Goal: Task Accomplishment & Management: Manage account settings

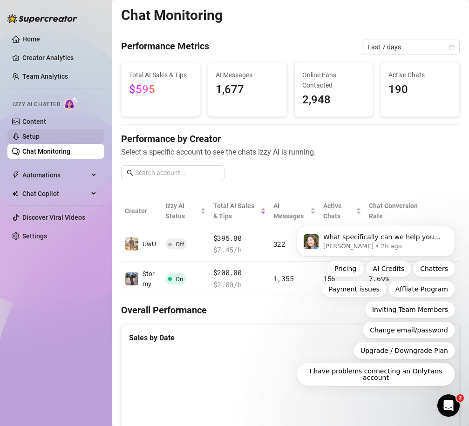
click at [40, 136] on link "Setup" at bounding box center [30, 136] width 17 height 7
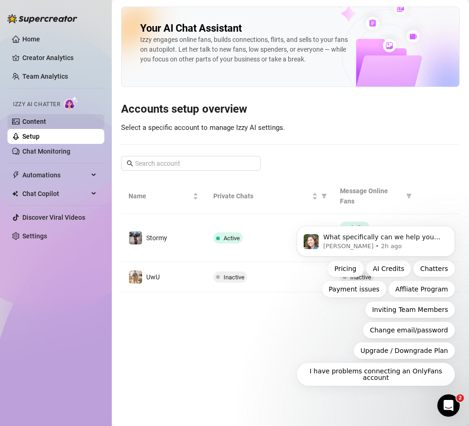
click at [46, 118] on link "Content" at bounding box center [34, 121] width 24 height 7
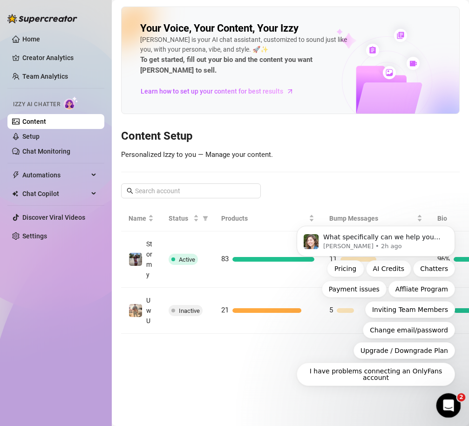
click at [449, 401] on icon "Open Intercom Messenger" at bounding box center [446, 404] width 15 height 15
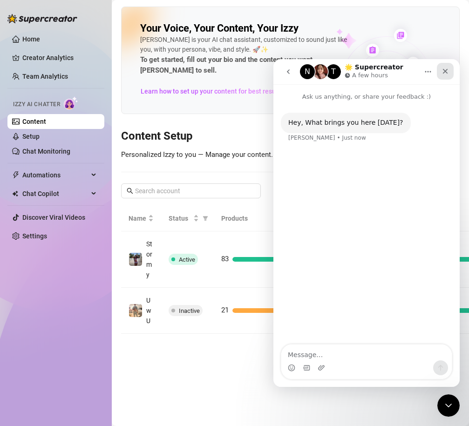
click at [444, 75] on div "Close" at bounding box center [445, 71] width 17 height 17
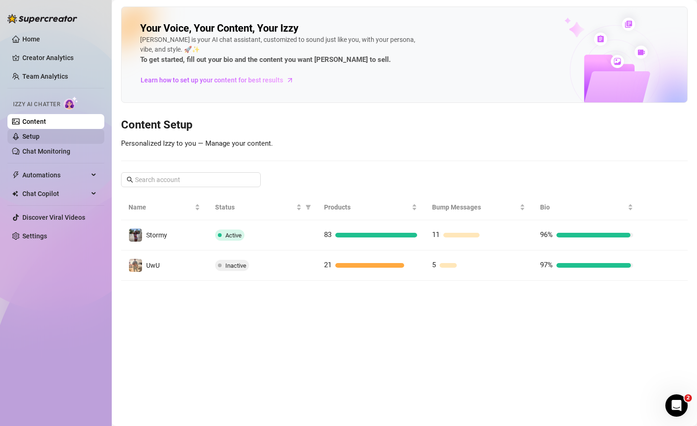
click at [40, 140] on link "Setup" at bounding box center [30, 136] width 17 height 7
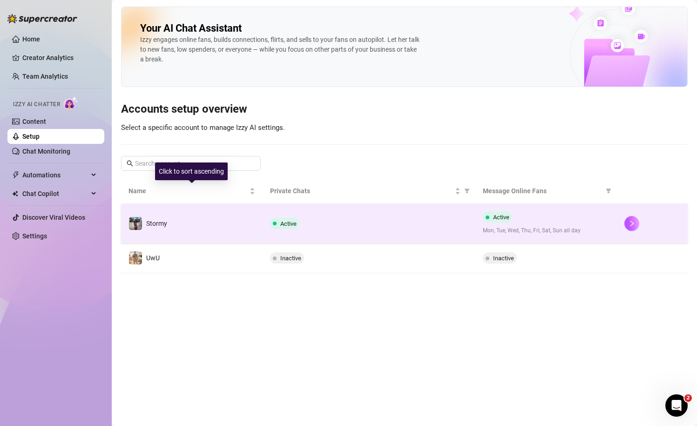
click at [324, 219] on div "Active" at bounding box center [368, 223] width 197 height 11
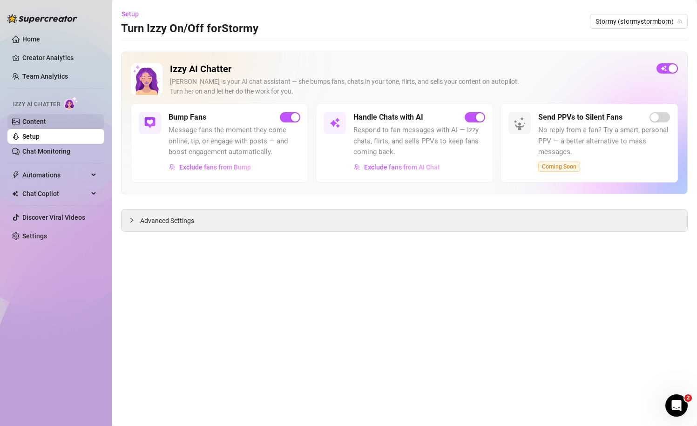
click at [46, 118] on link "Content" at bounding box center [34, 121] width 24 height 7
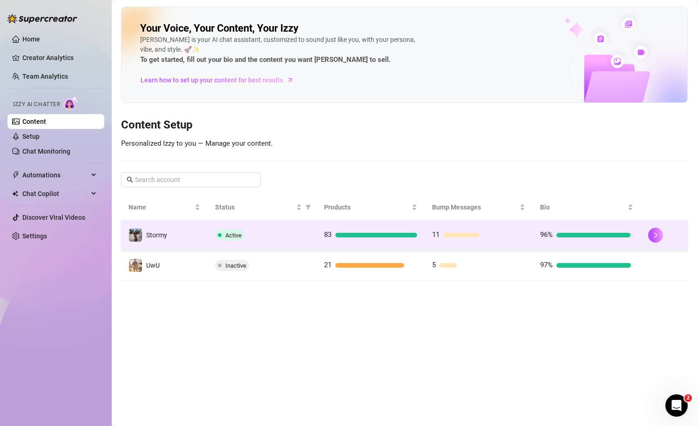
click at [439, 244] on td "11" at bounding box center [479, 235] width 108 height 30
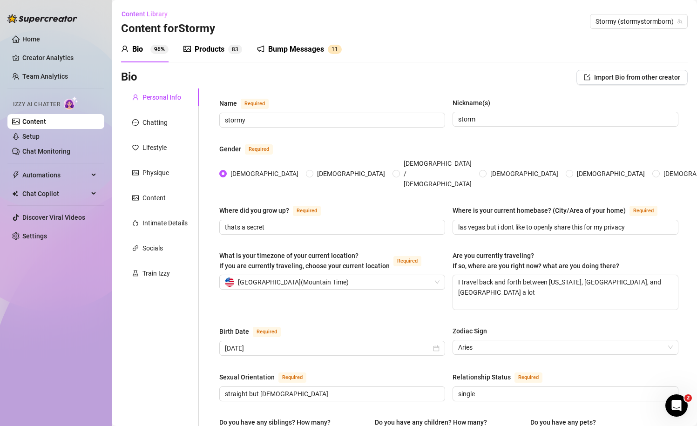
click at [309, 42] on div "Bump Messages 1 1" at bounding box center [299, 49] width 85 height 26
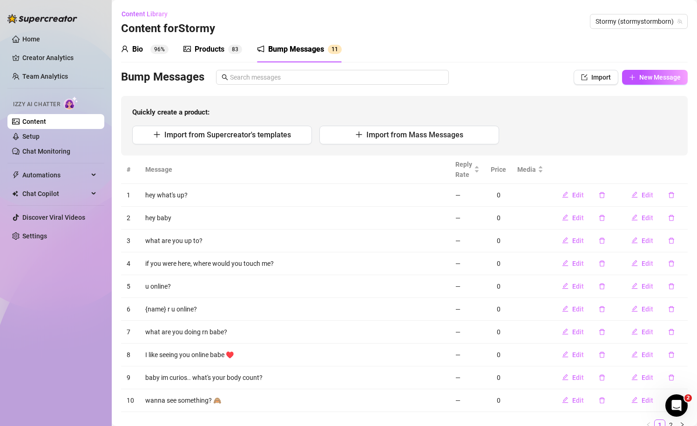
click at [217, 55] on div "Products 8 3" at bounding box center [212, 49] width 59 height 26
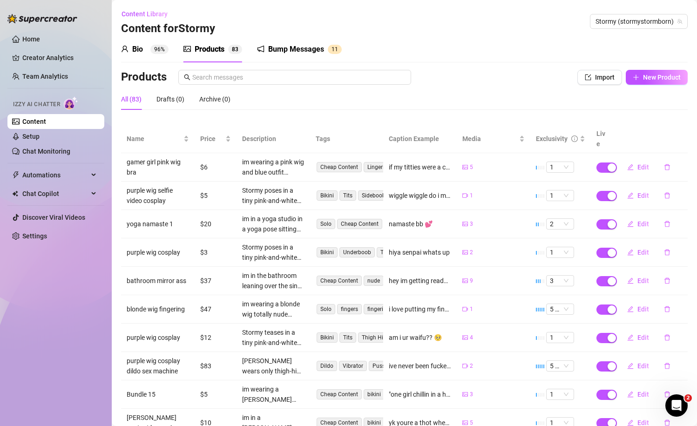
click at [290, 49] on div "Bump Messages" at bounding box center [296, 49] width 56 height 11
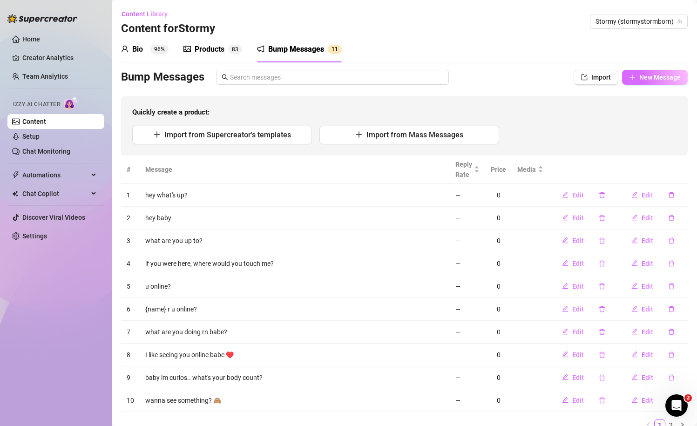
click at [647, 80] on span "New Message" at bounding box center [659, 77] width 41 height 7
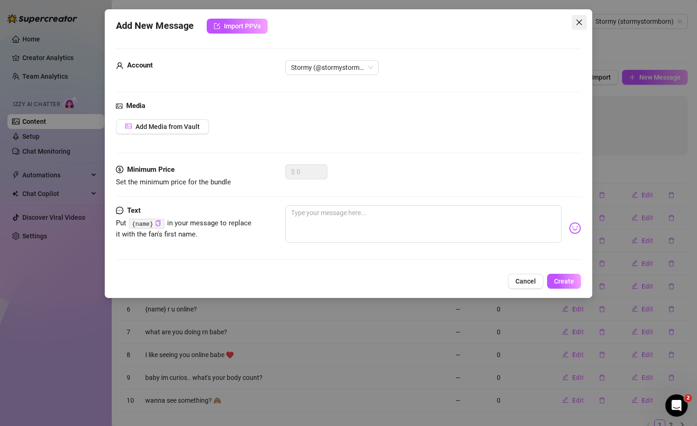
click at [576, 27] on button "Close" at bounding box center [579, 22] width 15 height 15
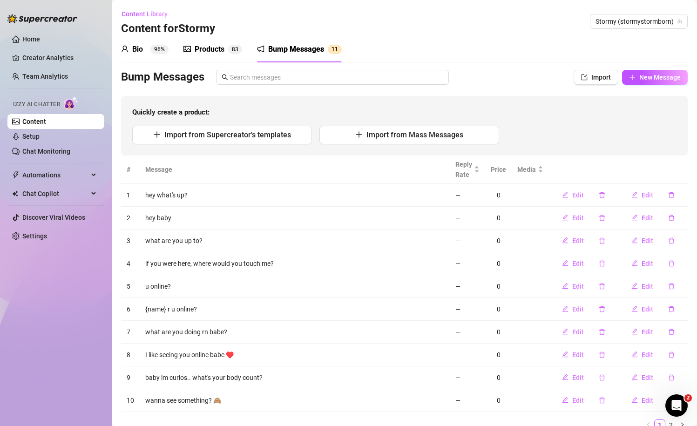
click at [202, 57] on div "Products 8 3" at bounding box center [212, 49] width 59 height 26
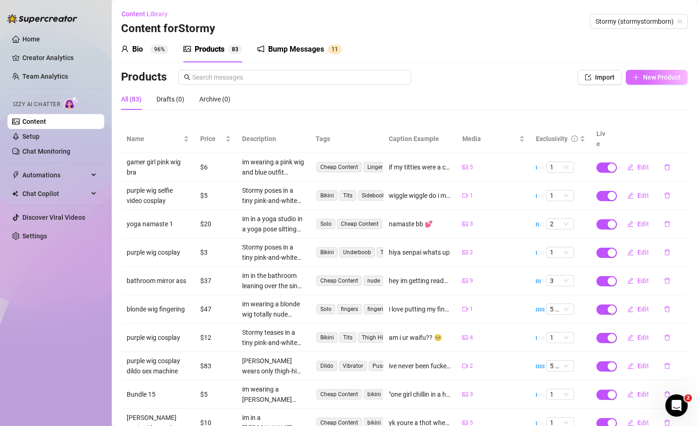
click at [649, 79] on span "New Product" at bounding box center [662, 77] width 38 height 7
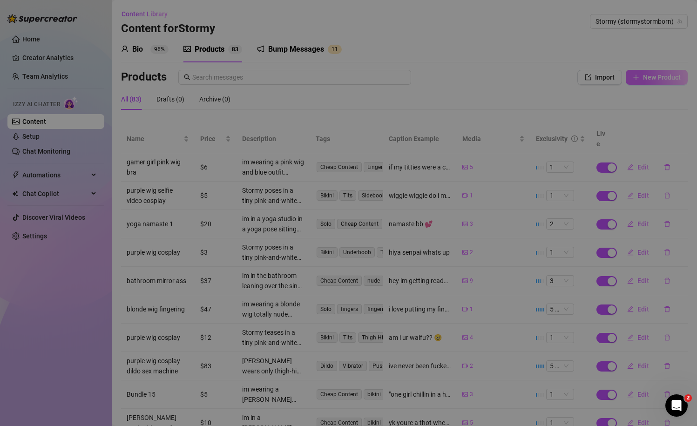
type textarea "Type your message here..."
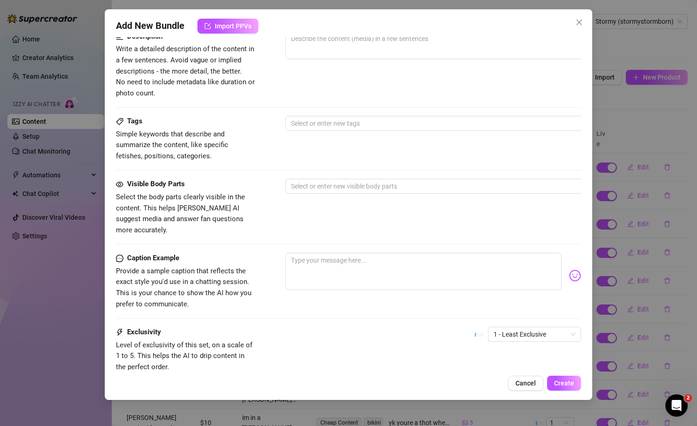
scroll to position [257, 0]
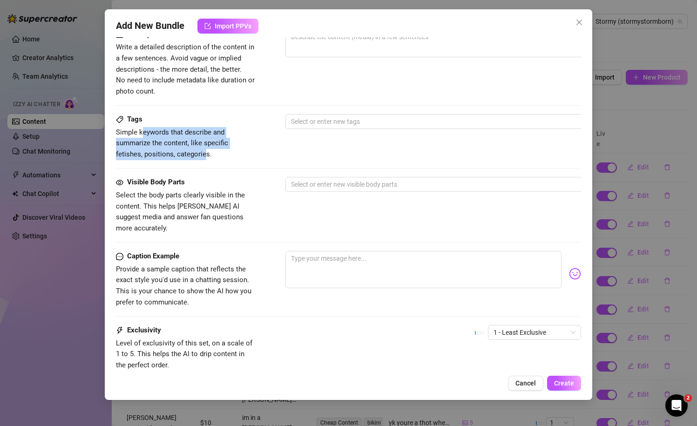
drag, startPoint x: 142, startPoint y: 131, endPoint x: 177, endPoint y: 154, distance: 42.1
click at [177, 154] on span "Simple keywords that describe and summarize the content, like specific fetishes…" at bounding box center [172, 143] width 112 height 30
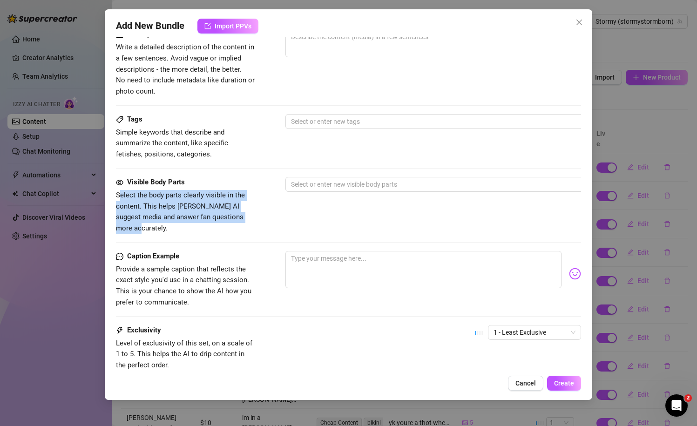
drag, startPoint x: 121, startPoint y: 195, endPoint x: 177, endPoint y: 225, distance: 63.9
click at [177, 225] on div "Visible Body Parts Select the body parts clearly visible in the content. This h…" at bounding box center [348, 214] width 465 height 74
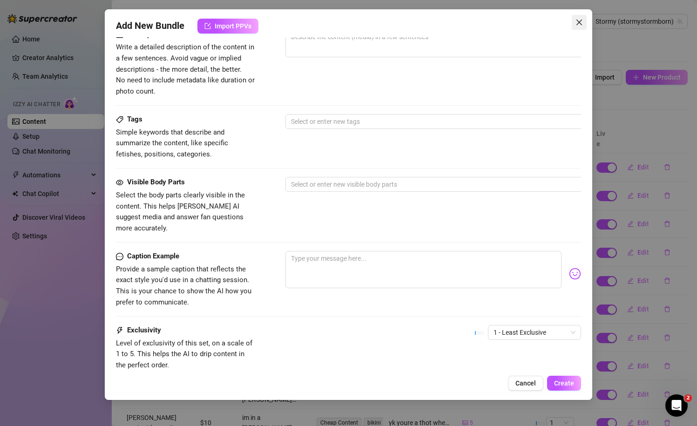
click at [578, 19] on icon "close" at bounding box center [578, 22] width 7 height 7
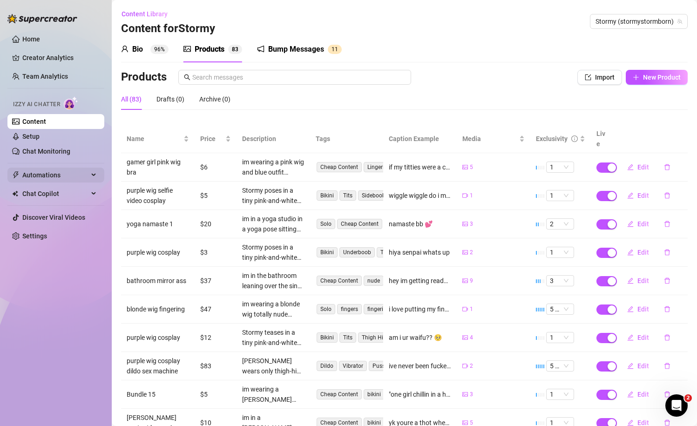
click at [68, 178] on span "Automations" at bounding box center [55, 175] width 66 height 15
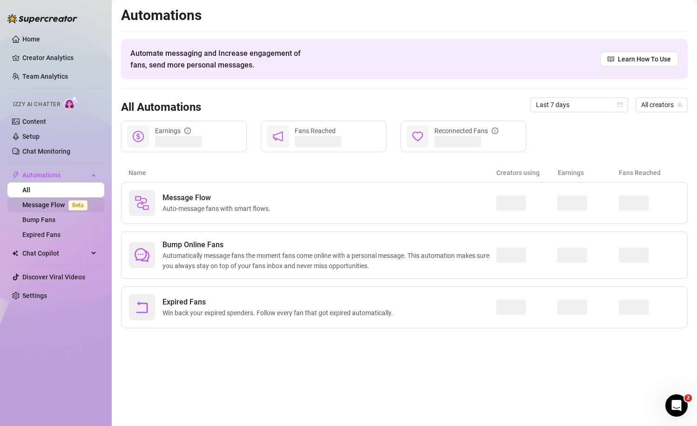
click at [52, 207] on link "Message Flow Beta" at bounding box center [56, 204] width 69 height 7
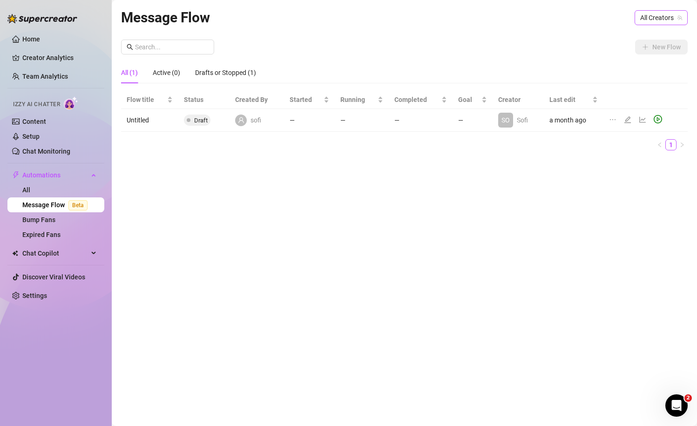
click at [667, 17] on span "All Creators" at bounding box center [661, 18] width 42 height 14
click at [622, 55] on div "Stormy ( stormystormborn )" at bounding box center [632, 51] width 95 height 11
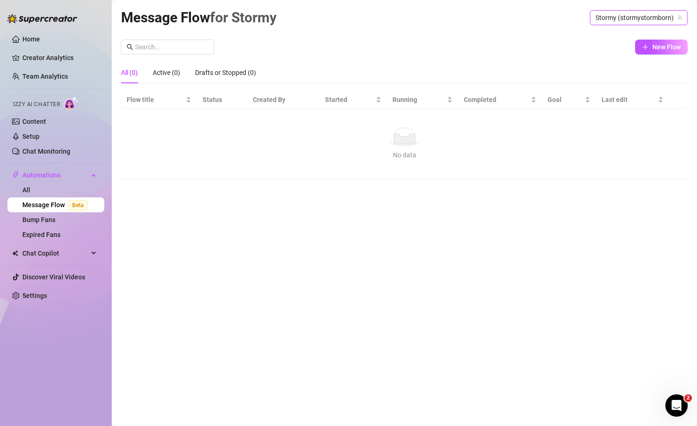
click at [434, 256] on div "Message Flow for Stormy Stormy (stormystormborn) Stormy (stormystormborn) New F…" at bounding box center [404, 202] width 566 height 391
click at [647, 64] on div "All (0) Active (0) Drafts or Stopped (0)" at bounding box center [404, 72] width 566 height 21
click at [647, 45] on icon "plus" at bounding box center [645, 47] width 7 height 7
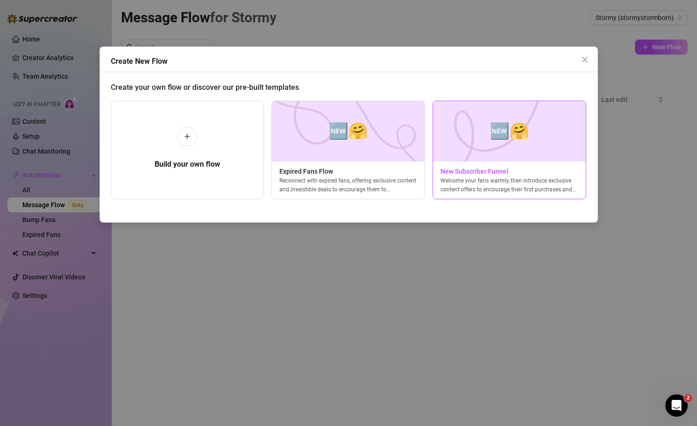
click at [465, 176] on div "Welcome your fans warmly, then introduce exclusive content offers to encourage …" at bounding box center [509, 184] width 153 height 17
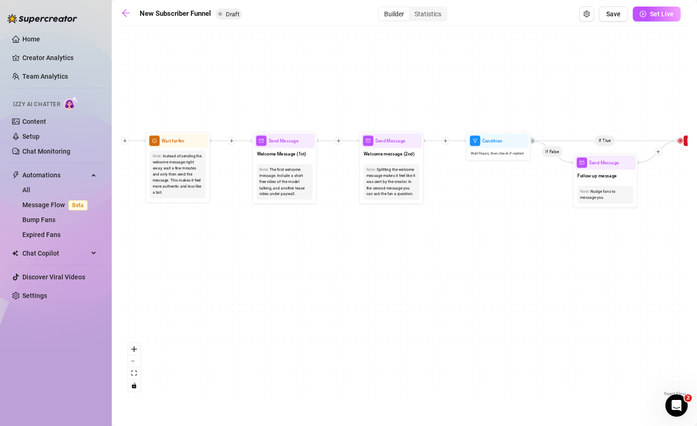
drag, startPoint x: 147, startPoint y: 261, endPoint x: 191, endPoint y: 255, distance: 44.6
click at [191, 256] on div "If True If True If True If False If False If False If True If False Merge Merge…" at bounding box center [404, 214] width 566 height 368
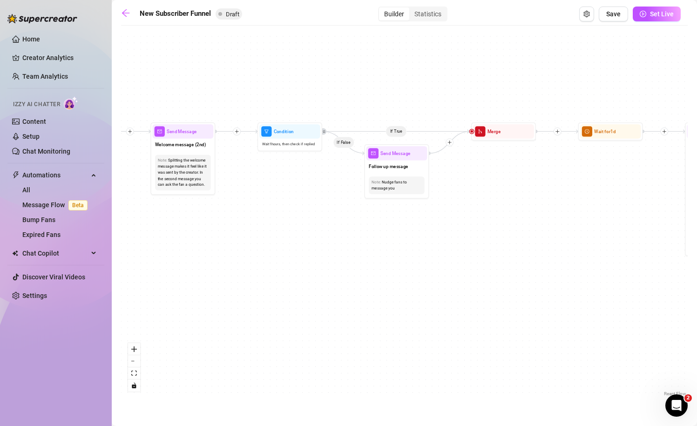
drag, startPoint x: 457, startPoint y: 268, endPoint x: 248, endPoint y: 258, distance: 209.2
click at [248, 258] on div "If True If True If True If False If False If False If True If False Merge Merge…" at bounding box center [404, 214] width 566 height 368
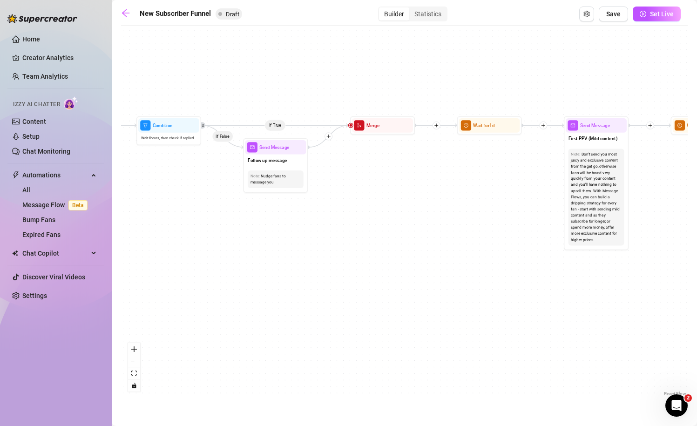
drag, startPoint x: 459, startPoint y: 253, endPoint x: 340, endPoint y: 248, distance: 118.8
click at [340, 248] on div "If True If True If True If False If False If False If True If False Merge Merge…" at bounding box center [404, 214] width 566 height 368
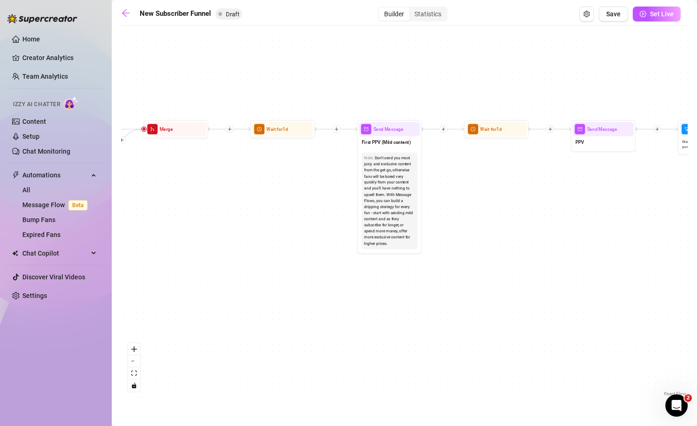
drag, startPoint x: 484, startPoint y: 210, endPoint x: 278, endPoint y: 216, distance: 205.8
click at [278, 216] on div "If True If True If True If False If False If False If True If False Merge Merge…" at bounding box center [404, 214] width 566 height 368
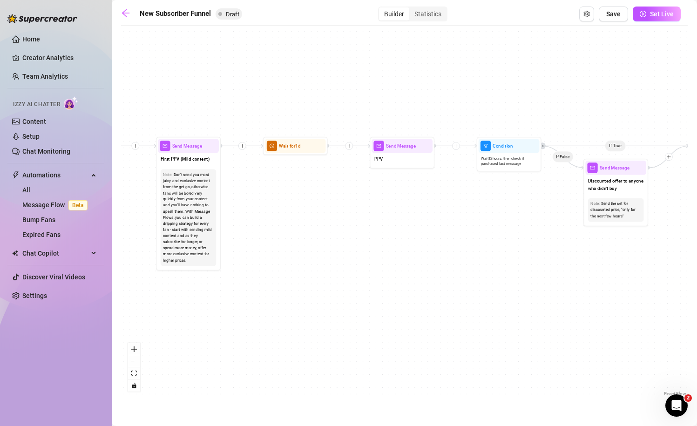
drag, startPoint x: 563, startPoint y: 220, endPoint x: 359, endPoint y: 236, distance: 204.5
click at [359, 236] on div "If True If True If True If False If False If False If True If False Merge Merge…" at bounding box center [404, 214] width 566 height 368
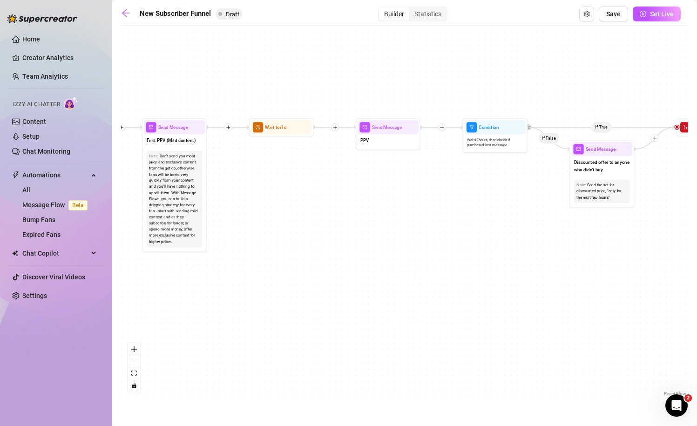
drag, startPoint x: 471, startPoint y: 239, endPoint x: 459, endPoint y: 223, distance: 20.1
click at [460, 223] on div "If True If True If True If False If False If False If True If False Merge Merge…" at bounding box center [404, 214] width 566 height 368
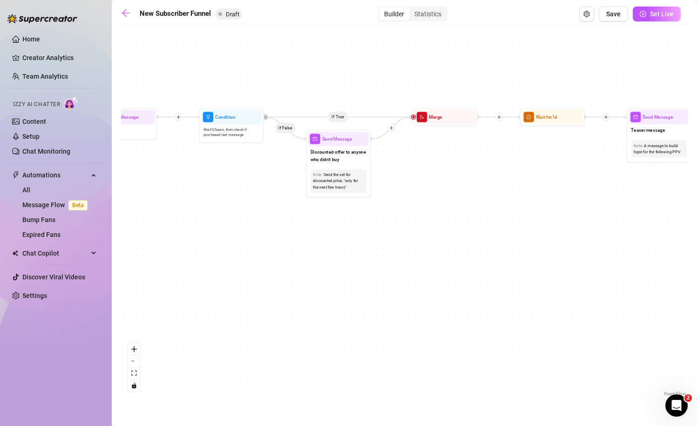
drag, startPoint x: 511, startPoint y: 224, endPoint x: 246, endPoint y: 212, distance: 265.1
click at [246, 212] on div "If True If True If True If False If False If False If True If False Merge Merge…" at bounding box center [404, 214] width 566 height 368
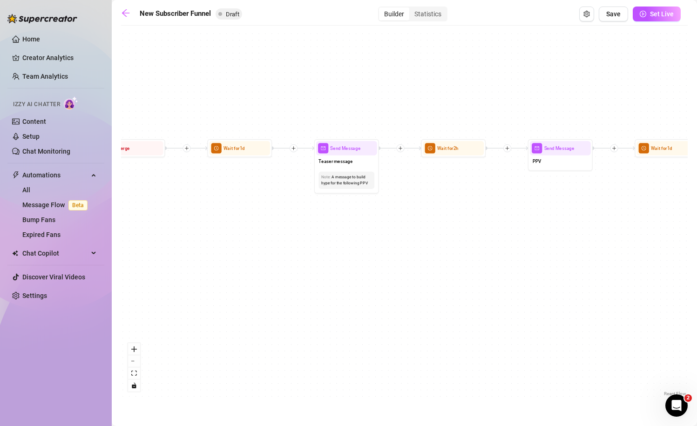
drag, startPoint x: 506, startPoint y: 204, endPoint x: 194, endPoint y: 236, distance: 313.0
click at [194, 236] on div "If True If True If True If False If False If False If True If False Merge Merge…" at bounding box center [404, 214] width 566 height 368
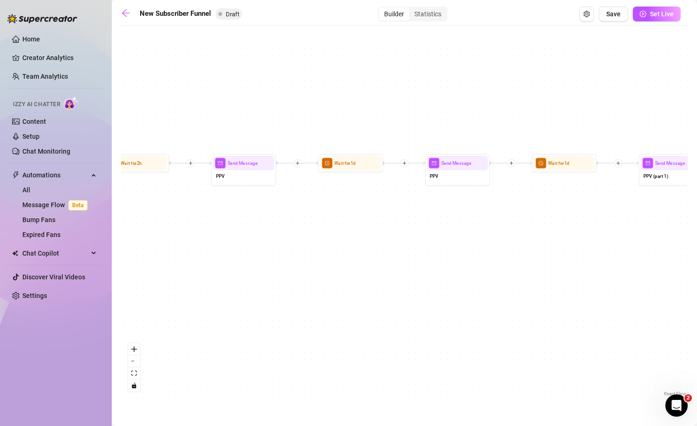
drag, startPoint x: 491, startPoint y: 215, endPoint x: 178, endPoint y: 228, distance: 313.1
click at [178, 228] on div "If True If True If True If False If False If False If True If False Merge Merge…" at bounding box center [404, 214] width 566 height 368
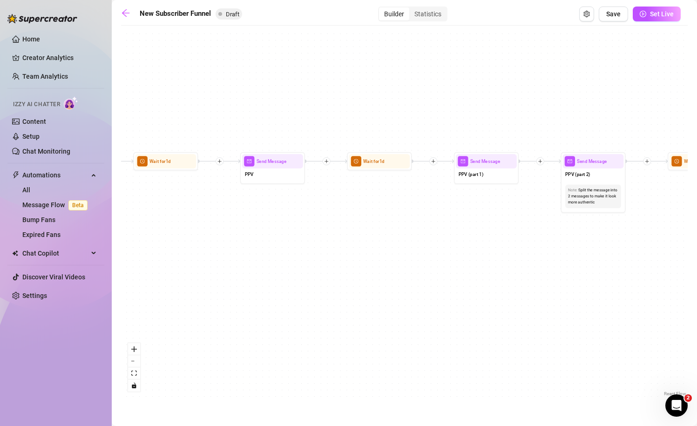
drag, startPoint x: 619, startPoint y: 238, endPoint x: 247, endPoint y: 245, distance: 371.5
click at [247, 245] on div "If True If True If True If False If False If False If True If False Merge Merge…" at bounding box center [404, 214] width 566 height 368
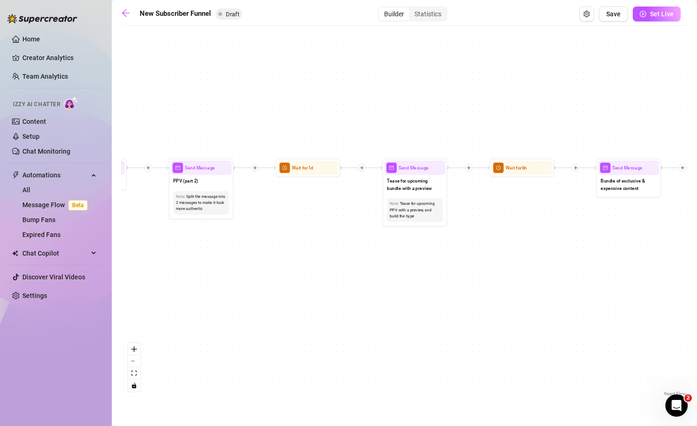
drag, startPoint x: 575, startPoint y: 254, endPoint x: 305, endPoint y: 250, distance: 269.5
click at [306, 251] on div "If True If True If True If False If False If False If True If False Merge Merge…" at bounding box center [404, 214] width 566 height 368
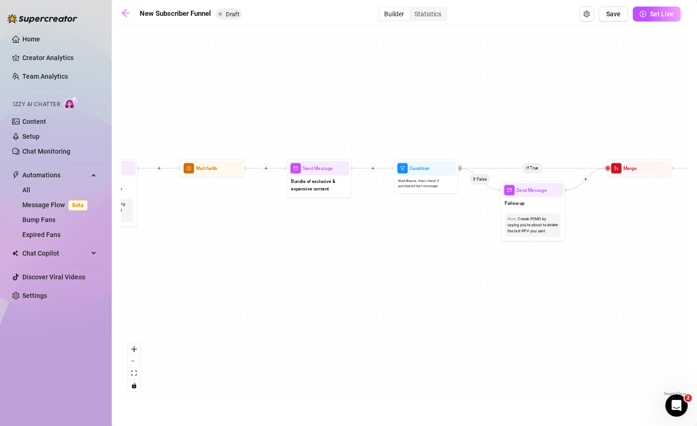
drag, startPoint x: 577, startPoint y: 250, endPoint x: 313, endPoint y: 250, distance: 264.4
click at [313, 251] on div "If True If True If True If False If False If False If True If False Merge Merge…" at bounding box center [404, 214] width 566 height 368
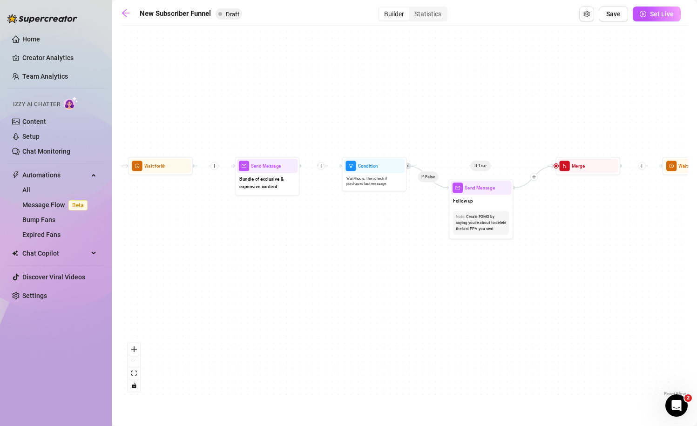
drag, startPoint x: 512, startPoint y: 278, endPoint x: 256, endPoint y: 275, distance: 256.5
click at [256, 276] on div "If True If True If True If False If False If False If True If False Merge Merge…" at bounding box center [404, 214] width 566 height 368
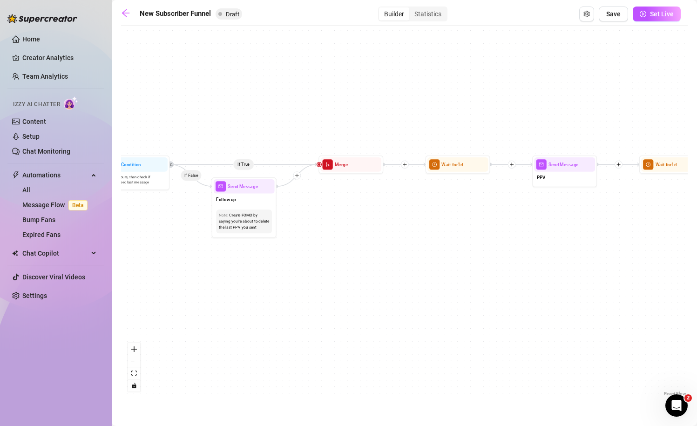
drag, startPoint x: 545, startPoint y: 255, endPoint x: 245, endPoint y: 257, distance: 299.3
click at [245, 258] on div "If True If True If True If False If False If False If True If False Merge Merge…" at bounding box center [404, 214] width 566 height 368
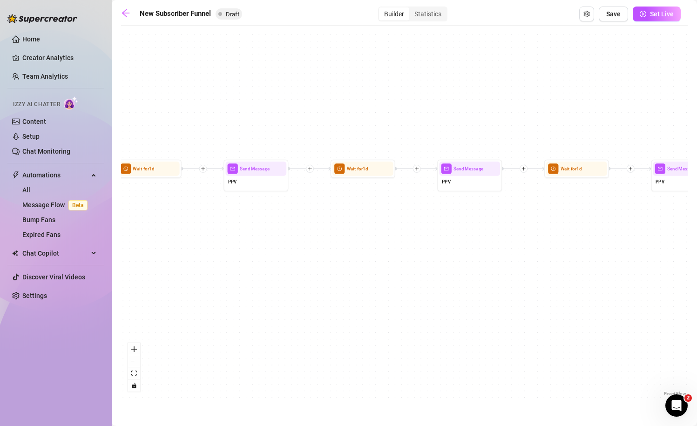
drag, startPoint x: 578, startPoint y: 249, endPoint x: 252, endPoint y: 252, distance: 325.9
click at [252, 252] on div "If True If True If True If False If False If False If True If False Merge Merge…" at bounding box center [404, 214] width 566 height 368
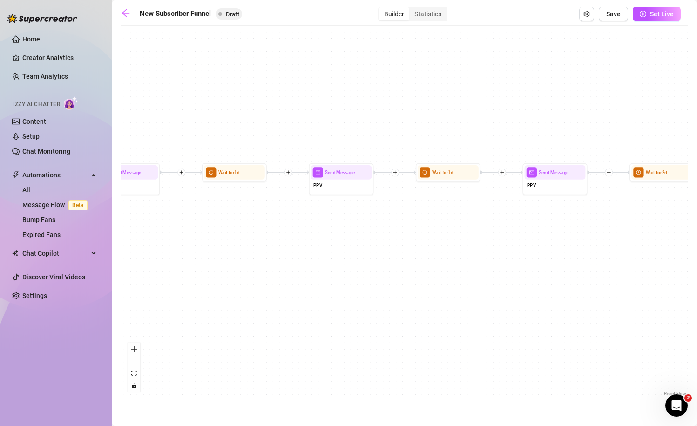
drag, startPoint x: 515, startPoint y: 227, endPoint x: 125, endPoint y: 222, distance: 389.6
click at [128, 223] on div "If True If True If True If False If False If False If True If False Merge Merge…" at bounding box center [404, 214] width 566 height 368
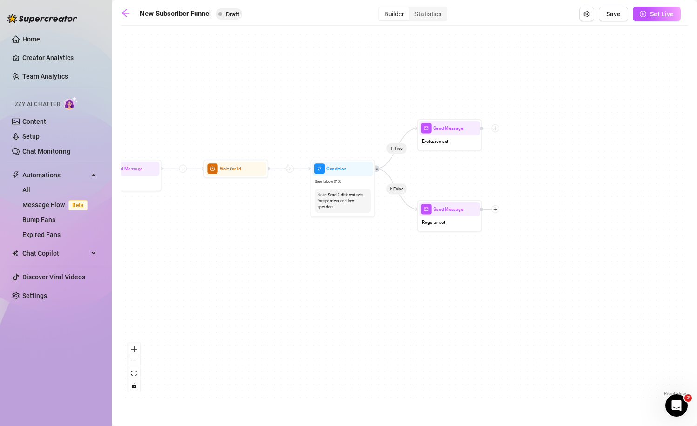
drag, startPoint x: 567, startPoint y: 240, endPoint x: 304, endPoint y: 236, distance: 263.0
click at [304, 239] on div "If True If True If True If False If False If False If True If False Merge Merge…" at bounding box center [404, 214] width 566 height 368
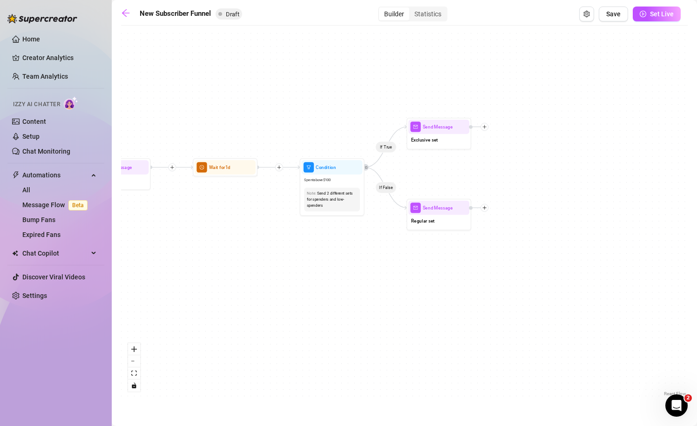
click at [443, 21] on div "Builder Statistics" at bounding box center [412, 14] width 69 height 15
click at [435, 15] on div "Statistics" at bounding box center [427, 13] width 37 height 13
click at [411, 9] on input "Statistics" at bounding box center [411, 9] width 0 height 0
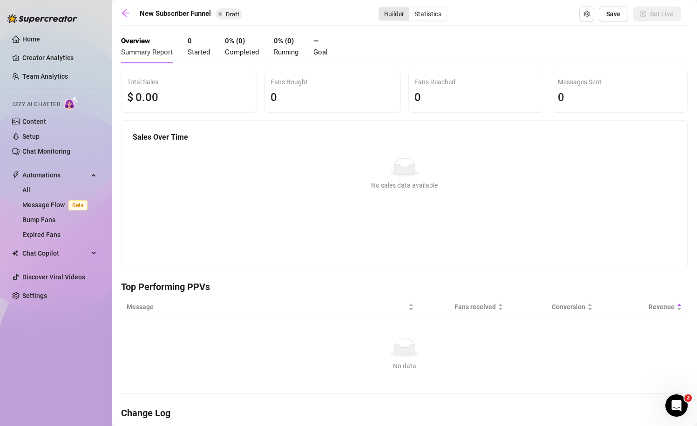
click at [385, 14] on div "Builder" at bounding box center [394, 13] width 30 height 13
click at [381, 9] on input "Builder" at bounding box center [381, 9] width 0 height 0
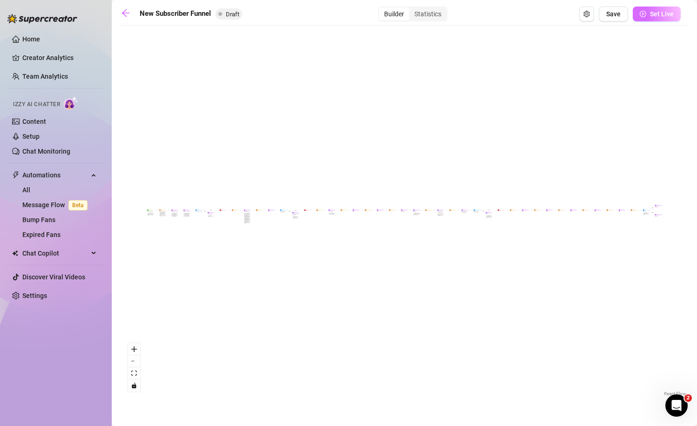
click at [659, 13] on span "Set Live" at bounding box center [662, 13] width 24 height 7
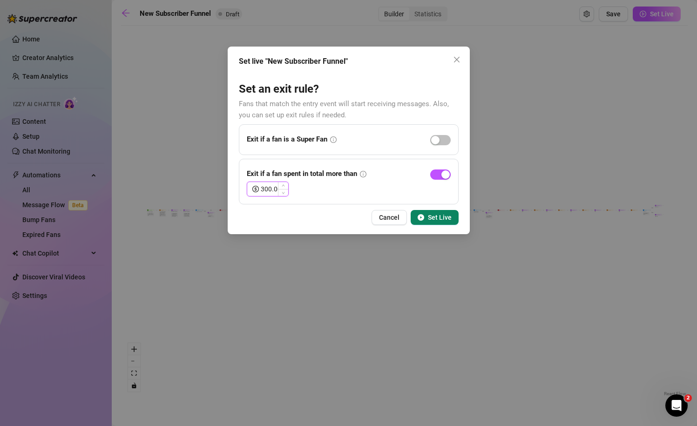
click at [266, 189] on input "300.00" at bounding box center [274, 189] width 27 height 14
type input "1000.00"
click at [311, 206] on div "Set live "New Subscriber Funnel" Set an exit rule? Fans that match the entry ev…" at bounding box center [349, 141] width 242 height 188
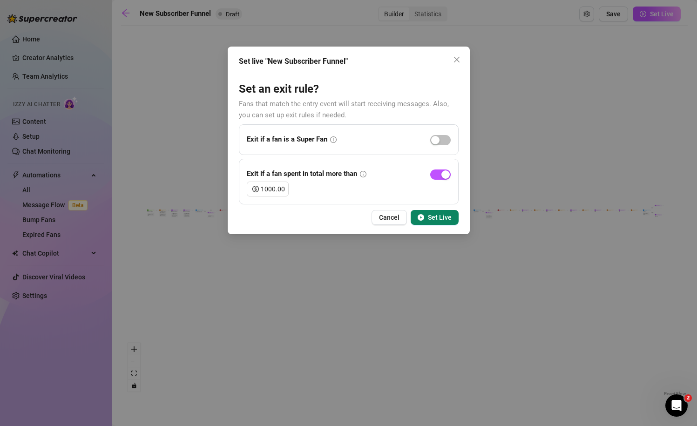
click at [436, 220] on span "Set Live" at bounding box center [440, 217] width 24 height 7
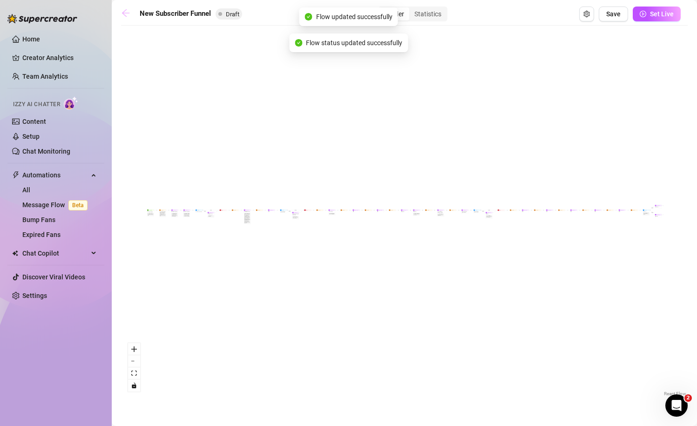
click at [130, 13] on link at bounding box center [128, 13] width 14 height 11
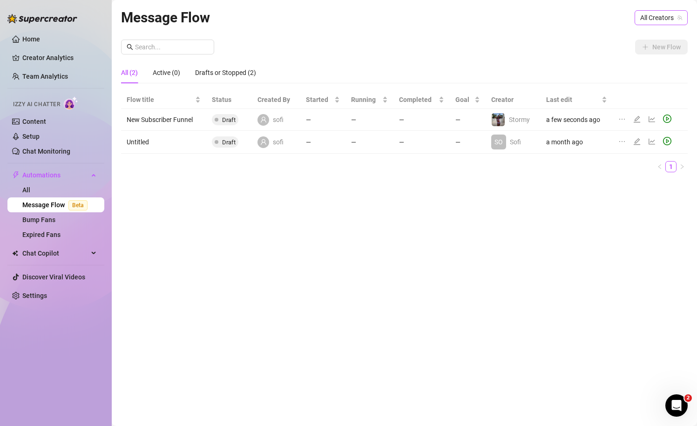
click at [658, 19] on span "All Creators" at bounding box center [661, 18] width 42 height 14
click at [617, 51] on span "Stormy" at bounding box center [610, 52] width 21 height 10
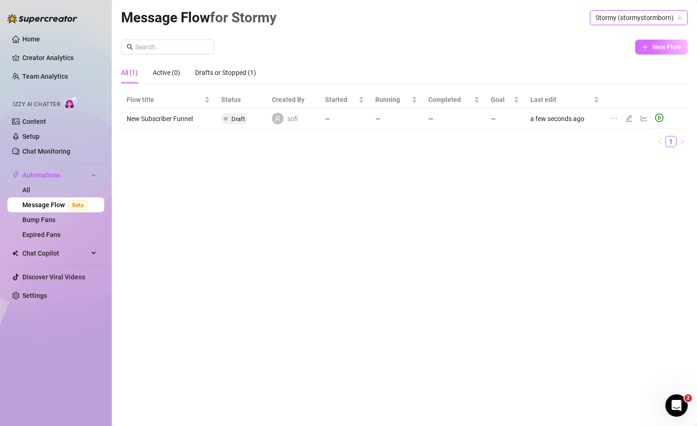
click at [658, 42] on button "New Flow" at bounding box center [661, 47] width 53 height 15
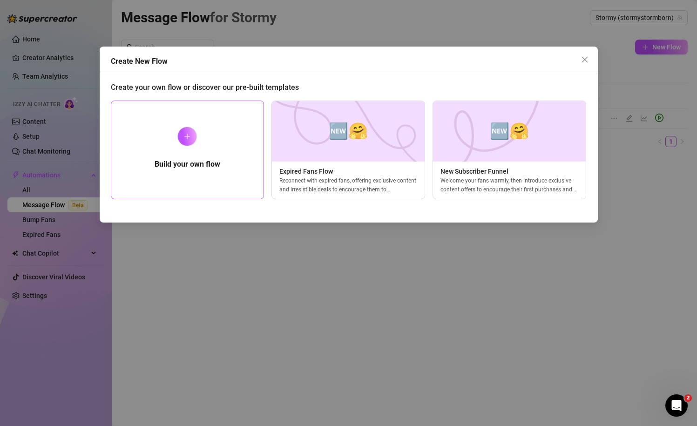
click at [135, 169] on div "Build your own flow" at bounding box center [188, 150] width 154 height 99
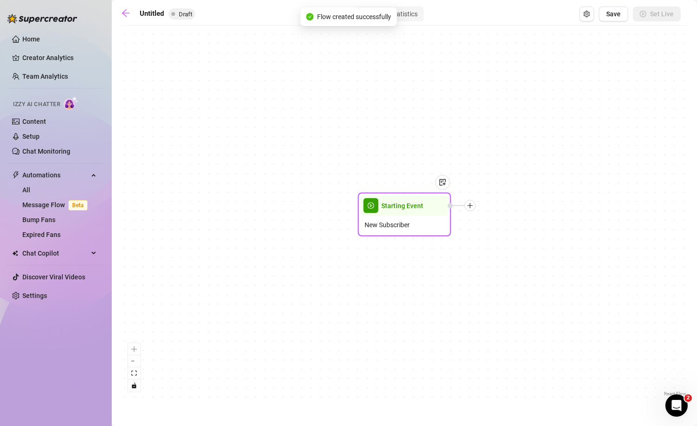
click at [392, 228] on span "New Subscriber" at bounding box center [386, 225] width 45 height 10
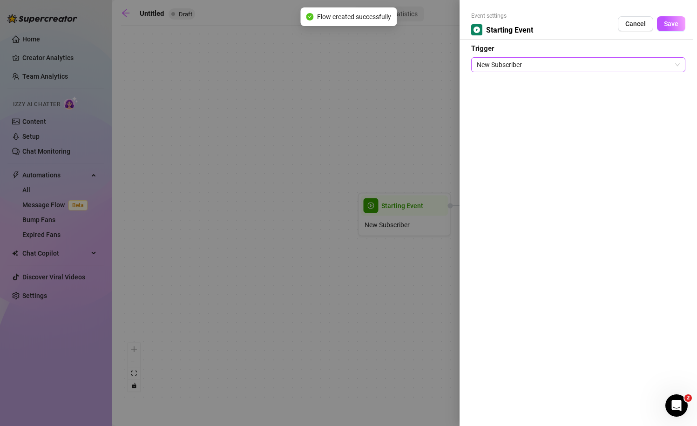
click at [534, 63] on span "New Subscriber" at bounding box center [578, 65] width 203 height 14
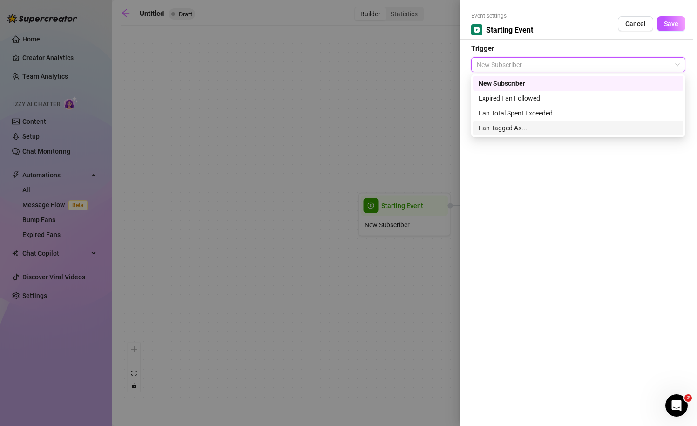
click at [494, 125] on div "Fan Tagged As..." at bounding box center [578, 128] width 199 height 10
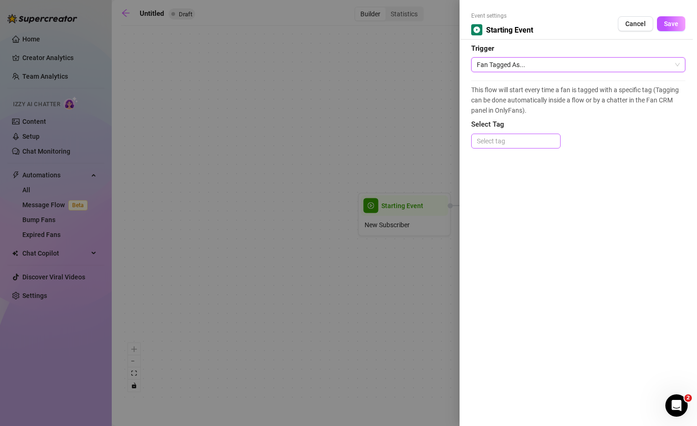
click at [505, 147] on div at bounding box center [516, 141] width 86 height 13
click at [583, 106] on span "This flow will start every time a fan is tagged with a specific tag (Tagging ca…" at bounding box center [578, 100] width 214 height 31
click at [583, 107] on span "This flow will start every time a fan is tagged with a specific tag (Tagging ca…" at bounding box center [578, 100] width 214 height 31
click at [619, 30] on div "Cancel Save" at bounding box center [651, 23] width 67 height 15
click at [624, 27] on button "Cancel" at bounding box center [635, 23] width 35 height 15
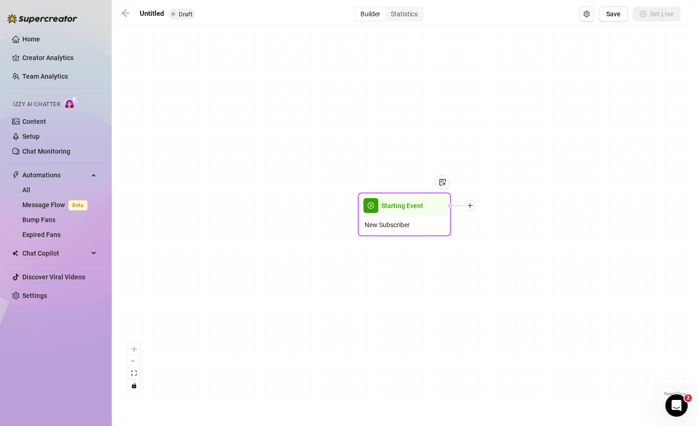
click at [423, 214] on div "Starting Event" at bounding box center [405, 206] width 88 height 20
click at [46, 119] on link "Content" at bounding box center [34, 121] width 24 height 7
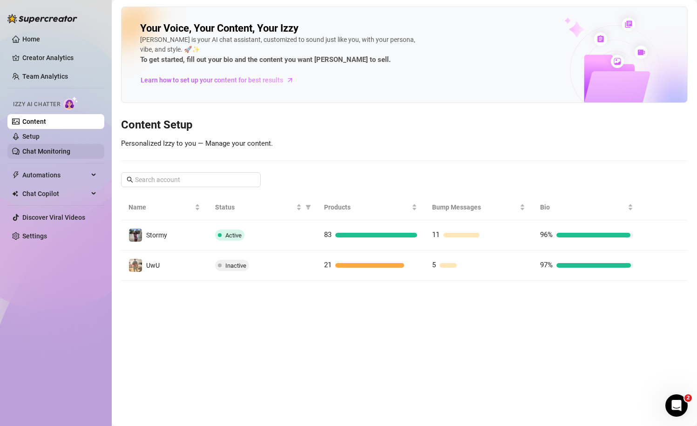
click at [63, 155] on link "Chat Monitoring" at bounding box center [46, 151] width 48 height 7
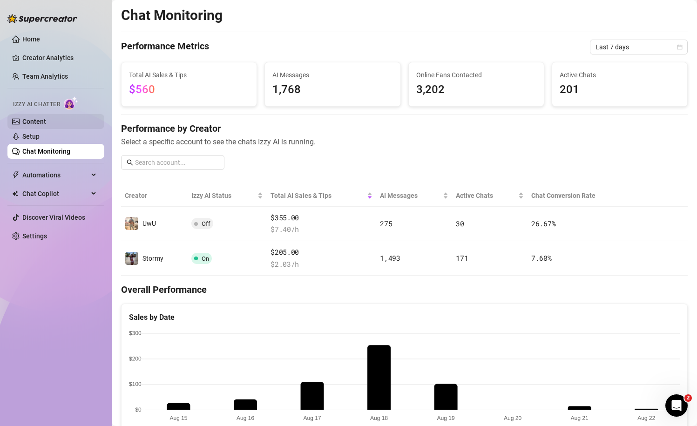
click at [55, 128] on ul "Content Setup Chat Monitoring" at bounding box center [55, 136] width 97 height 45
click at [46, 121] on link "Content" at bounding box center [34, 121] width 24 height 7
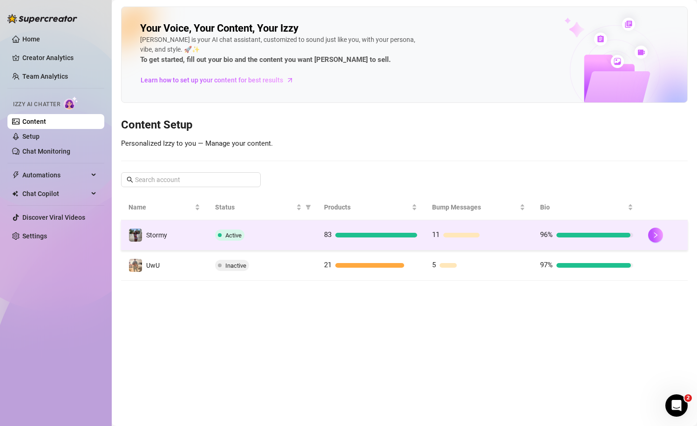
click at [290, 223] on td "Active" at bounding box center [262, 235] width 109 height 30
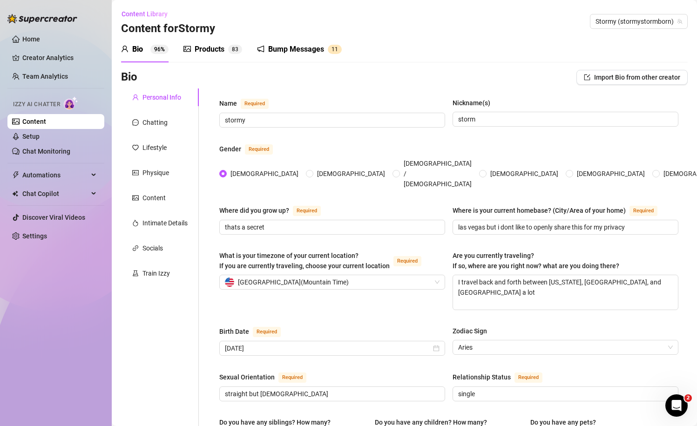
click at [299, 41] on div "Bump Messages 1 1" at bounding box center [299, 49] width 85 height 26
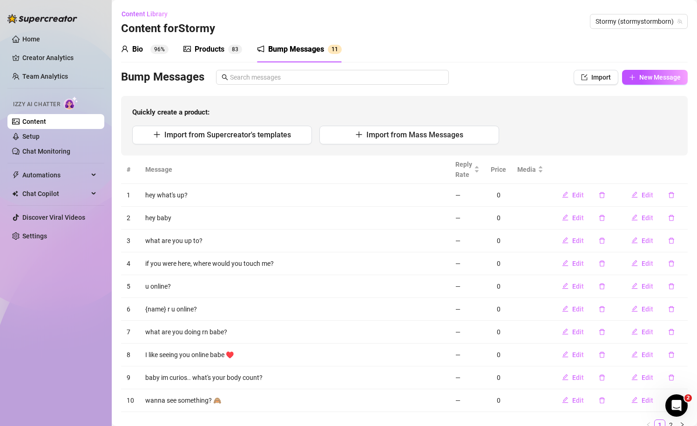
click at [226, 53] on div "Products 8 3" at bounding box center [212, 49] width 59 height 11
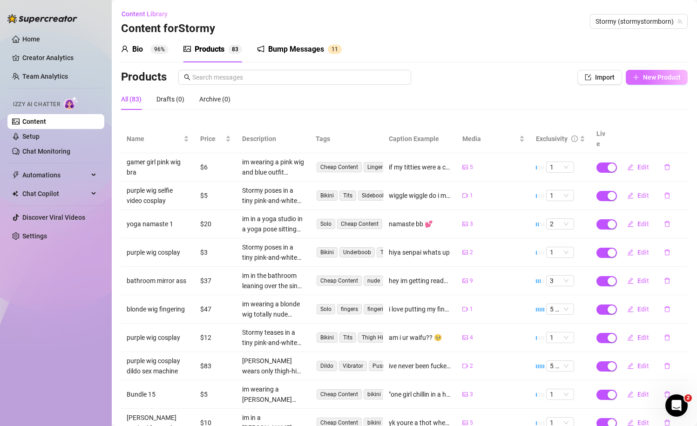
click at [639, 76] on icon "plus" at bounding box center [636, 77] width 7 height 7
type textarea "Type your message here..."
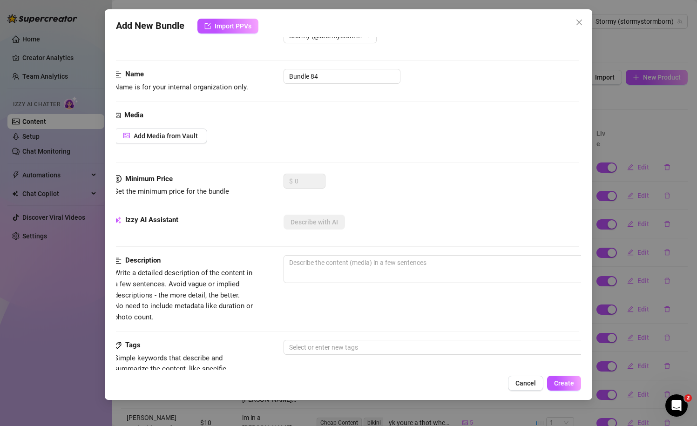
scroll to position [22, 0]
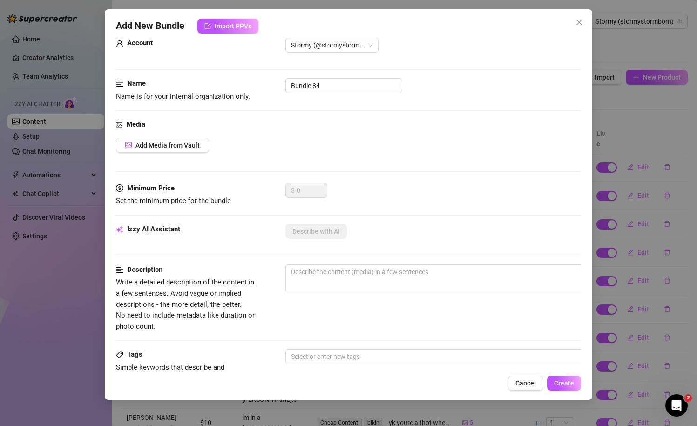
click at [583, 32] on div "Add New Bundle Import PPVs Account Stormy (@stormystormborn) Name Name is for y…" at bounding box center [349, 204] width 488 height 391
click at [580, 25] on icon "close" at bounding box center [578, 22] width 7 height 7
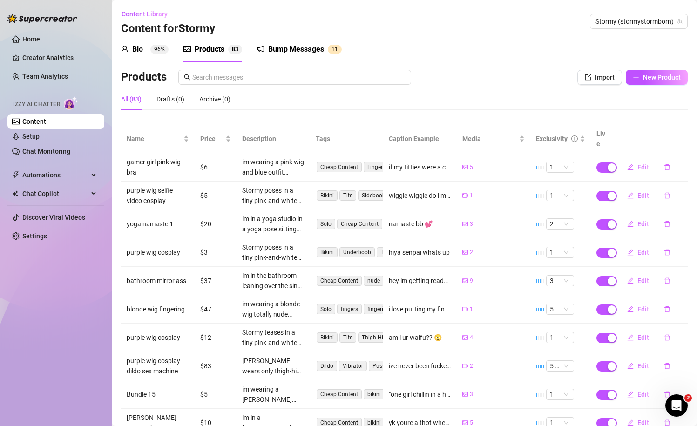
click at [42, 121] on link "Content" at bounding box center [34, 121] width 24 height 7
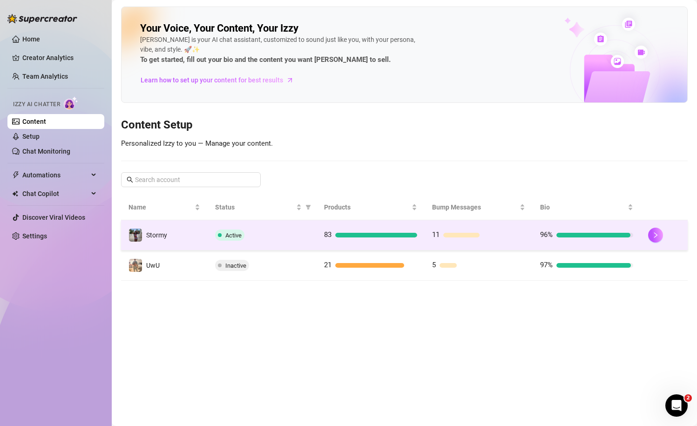
click at [266, 233] on div "Active" at bounding box center [262, 234] width 94 height 11
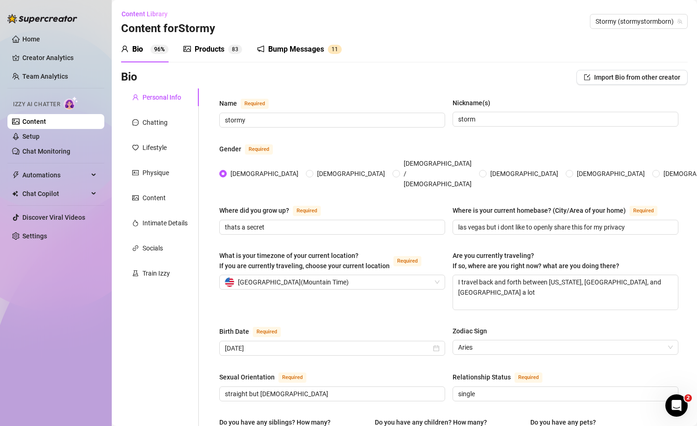
click at [195, 52] on div "Products" at bounding box center [210, 49] width 30 height 11
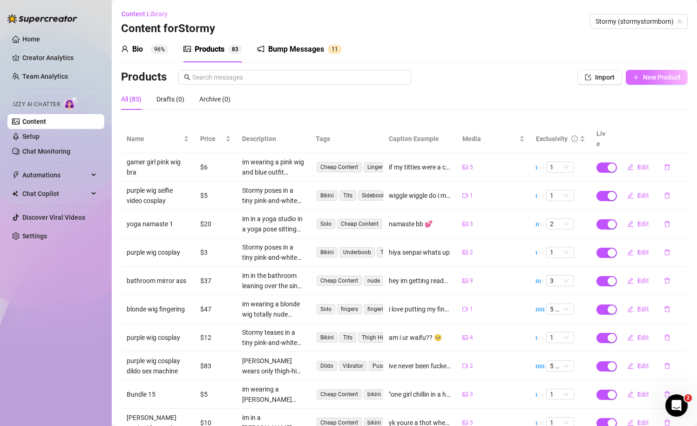
click at [658, 76] on span "New Product" at bounding box center [662, 77] width 38 height 7
type textarea "Type your message here..."
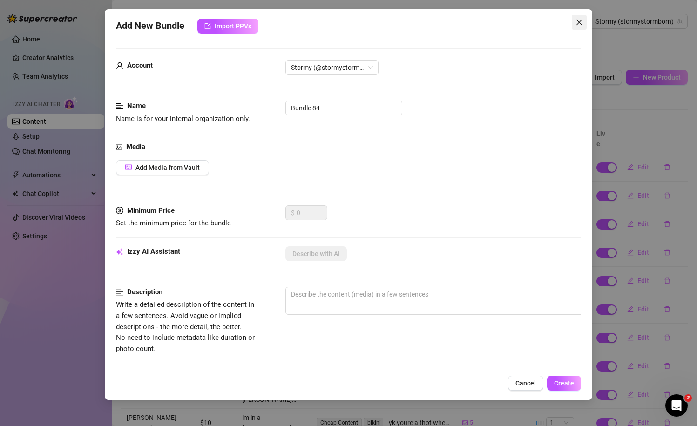
click at [576, 21] on icon "close" at bounding box center [578, 22] width 7 height 7
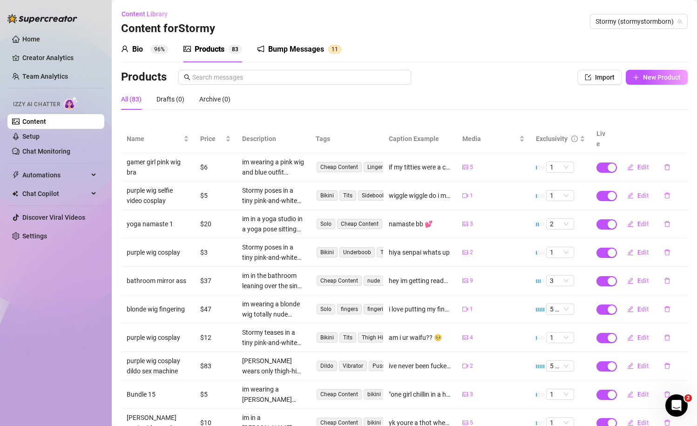
click at [40, 167] on ul "Home Creator Analytics Team Analytics Izzy AI Chatter Content Setup Chat Monito…" at bounding box center [55, 137] width 97 height 219
click at [42, 173] on span "Automations" at bounding box center [55, 175] width 66 height 15
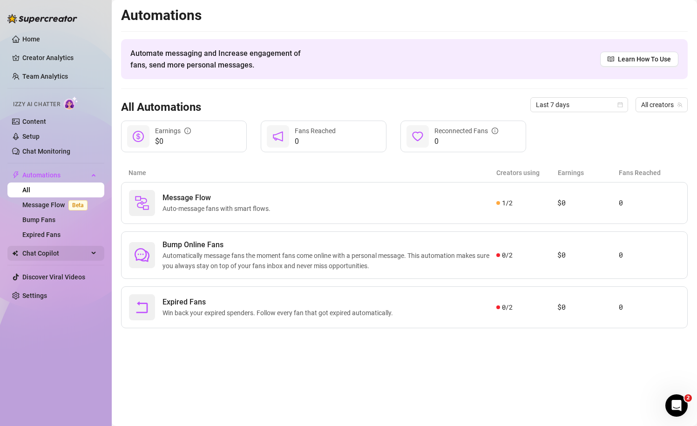
click at [79, 258] on span "Chat Copilot" at bounding box center [55, 253] width 66 height 15
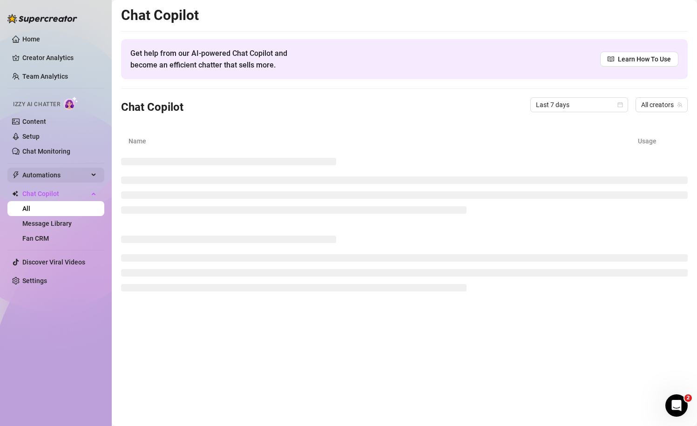
click at [76, 170] on span "Automations" at bounding box center [55, 175] width 66 height 15
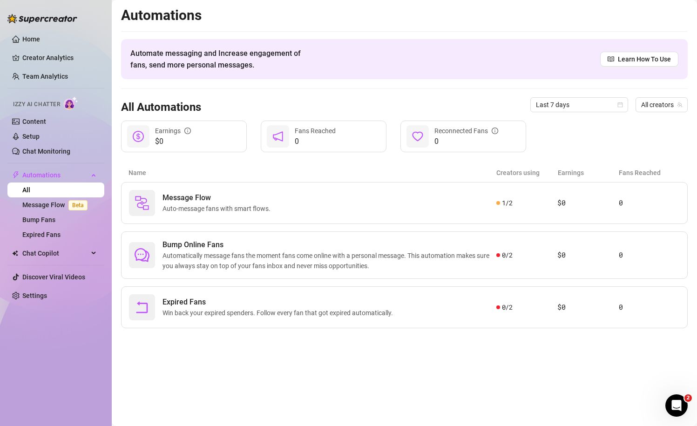
click at [30, 192] on link "All" at bounding box center [26, 189] width 8 height 7
click at [55, 203] on link "Message Flow Beta" at bounding box center [56, 204] width 69 height 7
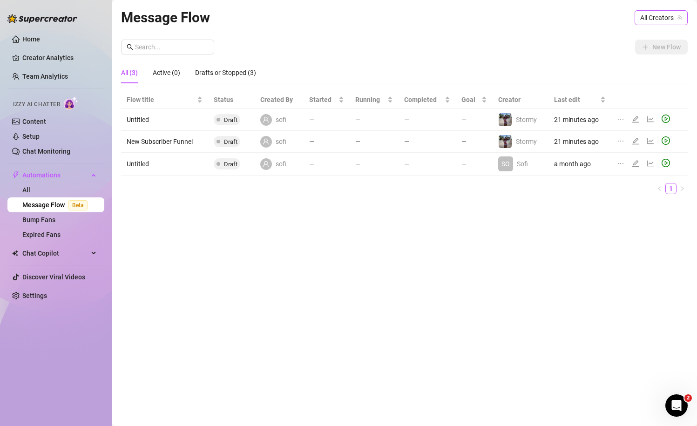
click at [661, 19] on span "All Creators" at bounding box center [661, 18] width 42 height 14
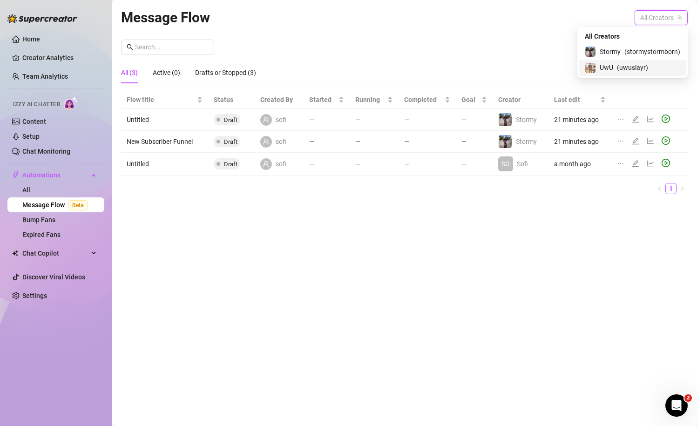
click at [617, 51] on span "Stormy" at bounding box center [610, 52] width 21 height 10
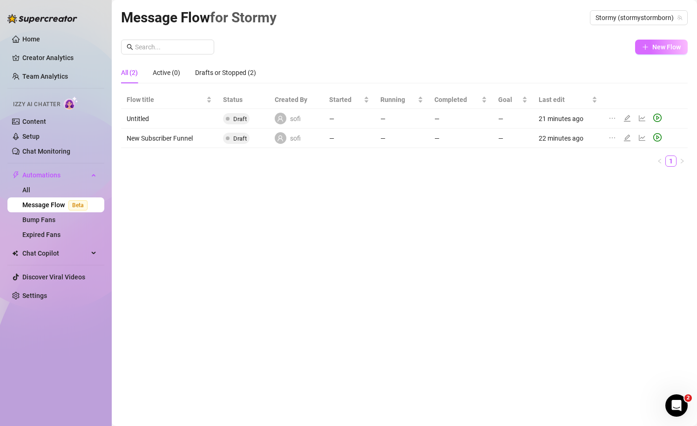
click at [648, 54] on button "New Flow" at bounding box center [661, 47] width 53 height 15
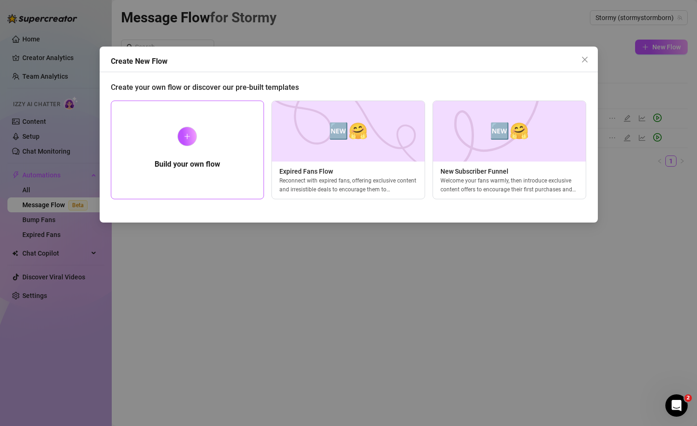
click at [161, 194] on div "Build your own flow" at bounding box center [188, 150] width 154 height 99
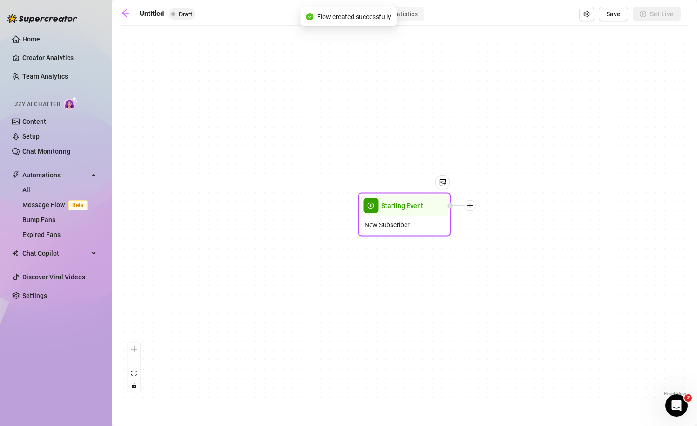
click at [387, 203] on span "Starting Event" at bounding box center [402, 206] width 42 height 10
click at [420, 215] on div "Starting Event" at bounding box center [405, 206] width 88 height 20
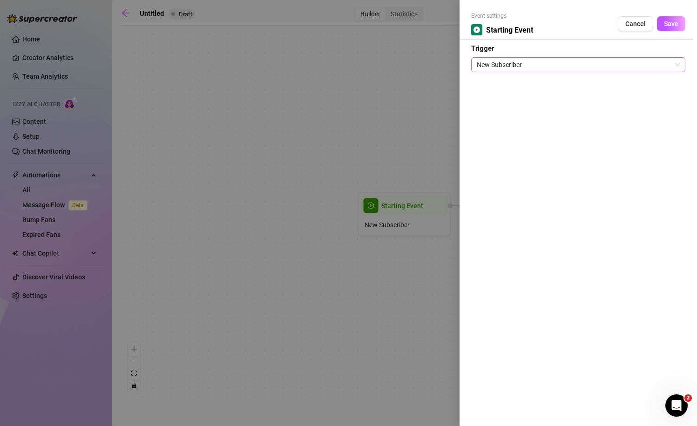
click at [506, 71] on span "New Subscriber" at bounding box center [578, 65] width 203 height 14
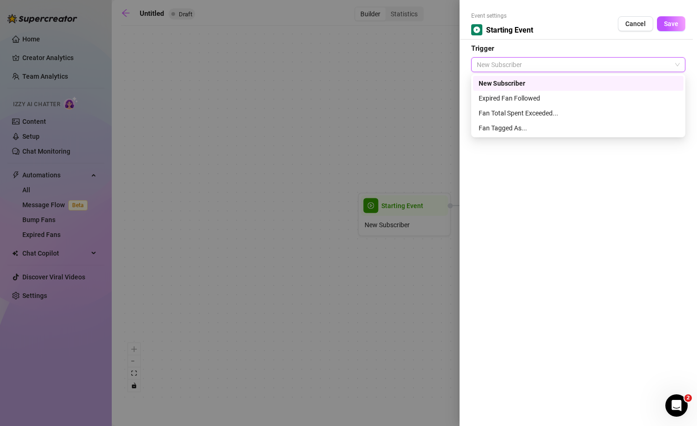
click at [334, 94] on div at bounding box center [348, 213] width 697 height 426
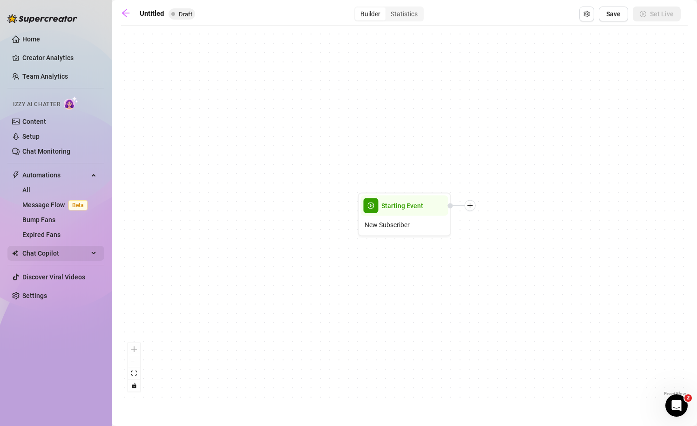
click at [49, 252] on span "Chat Copilot" at bounding box center [55, 253] width 66 height 15
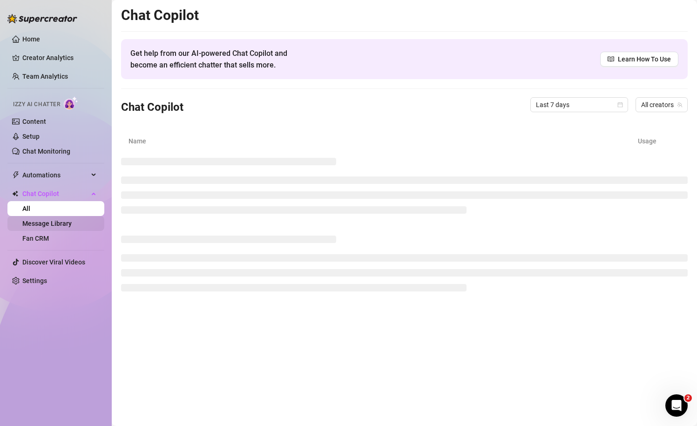
click at [53, 223] on link "Message Library" at bounding box center [46, 223] width 49 height 7
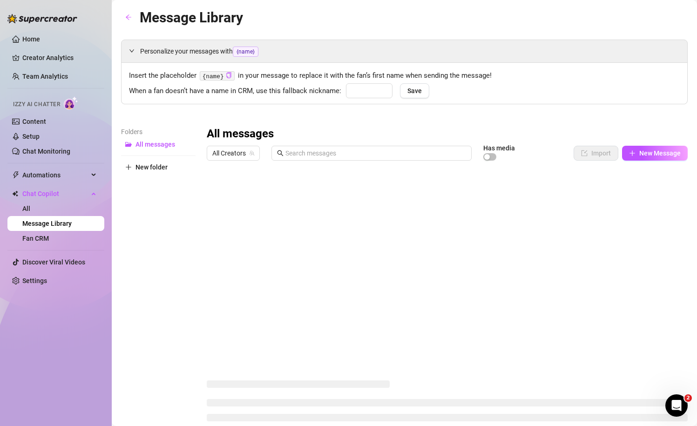
type input "babe"
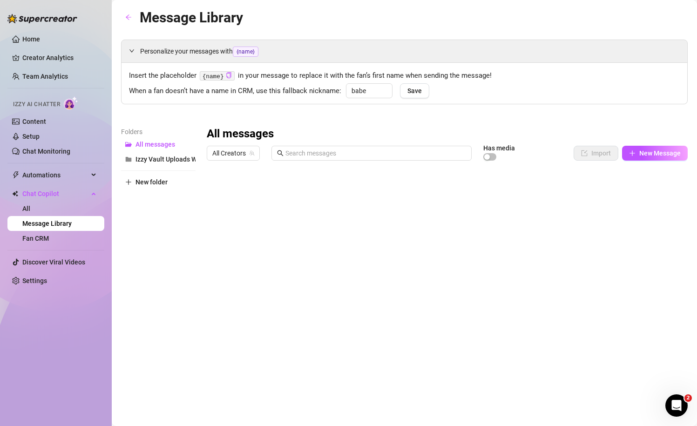
click at [393, 192] on div at bounding box center [447, 269] width 481 height 208
click at [634, 155] on icon "plus" at bounding box center [632, 153] width 7 height 7
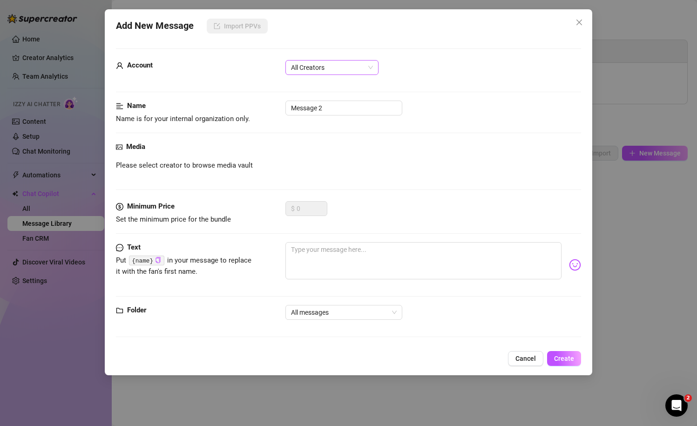
click at [344, 68] on span "All Creators" at bounding box center [332, 68] width 82 height 14
click at [330, 102] on div "Stormy (@stormystormborn)" at bounding box center [332, 101] width 78 height 10
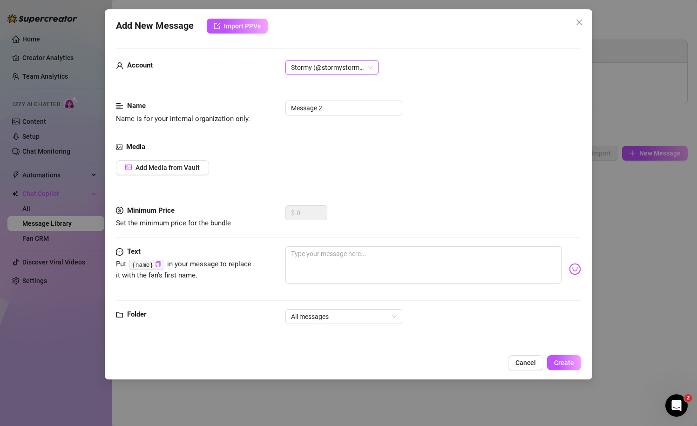
click at [236, 199] on div "Media Add Media from Vault" at bounding box center [348, 174] width 465 height 64
click at [313, 315] on span "All messages" at bounding box center [344, 317] width 106 height 14
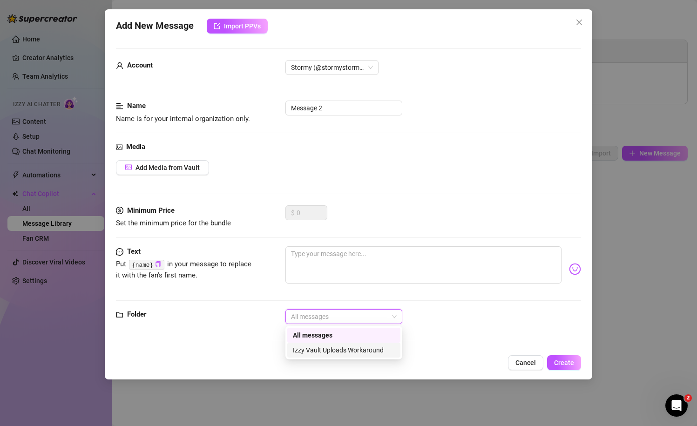
click at [251, 253] on div "Text" at bounding box center [186, 251] width 140 height 11
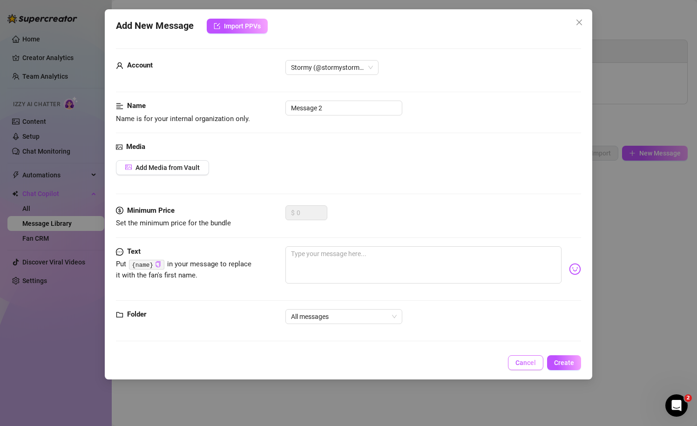
click at [529, 364] on span "Cancel" at bounding box center [525, 362] width 20 height 7
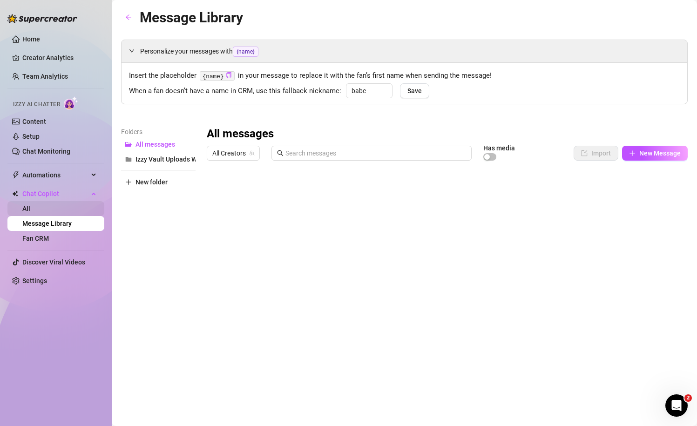
click at [30, 207] on link "All" at bounding box center [26, 208] width 8 height 7
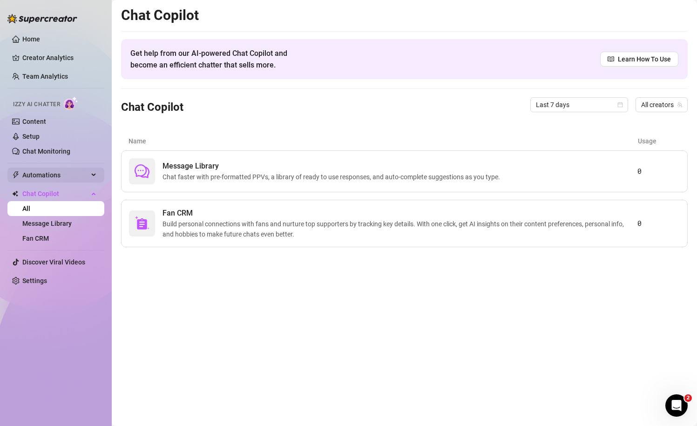
click at [73, 178] on span "Automations" at bounding box center [55, 175] width 66 height 15
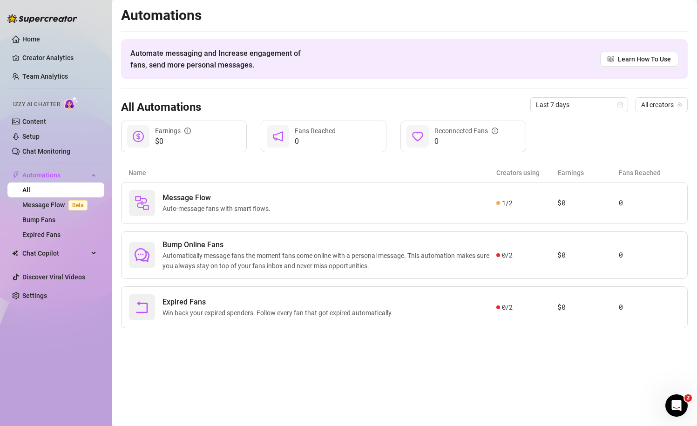
click at [216, 178] on div "Name Creators using Earnings Fans Reached" at bounding box center [404, 172] width 566 height 19
click at [662, 402] on main "Automations Automate messaging and Increase engagement of fans, send more perso…" at bounding box center [404, 213] width 585 height 426
click at [674, 405] on icon "Open Intercom Messenger" at bounding box center [675, 404] width 15 height 15
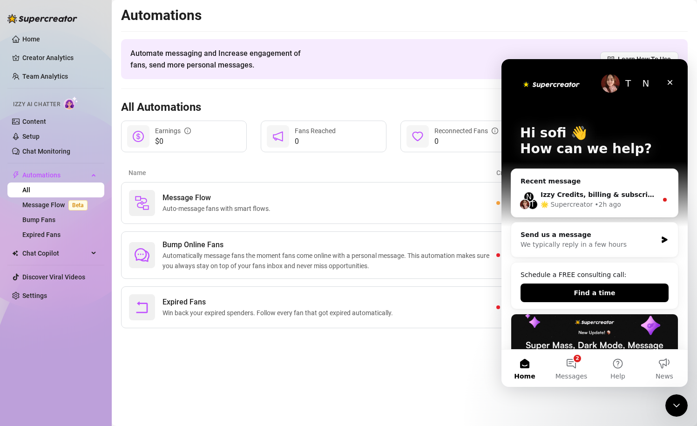
click at [604, 177] on div "Recent message" at bounding box center [594, 181] width 148 height 10
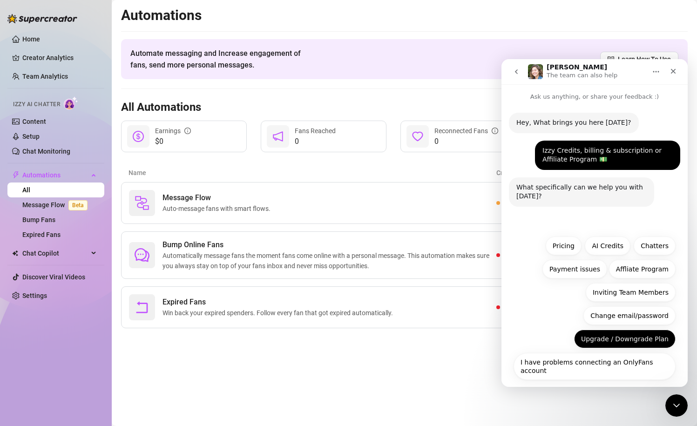
click at [625, 342] on button "Upgrade / Downgrade Plan" at bounding box center [624, 339] width 101 height 19
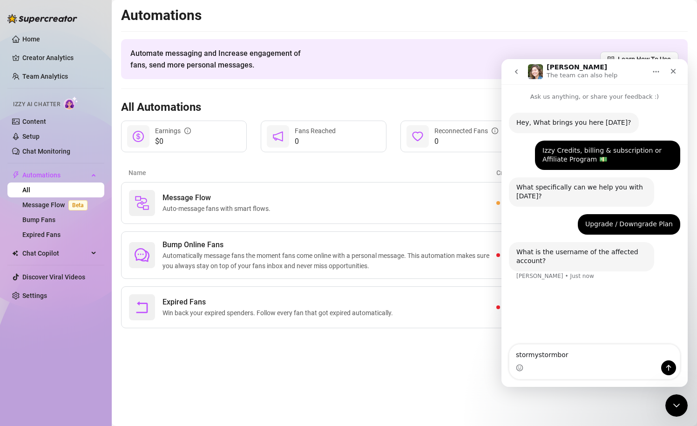
type textarea "stormystormborn"
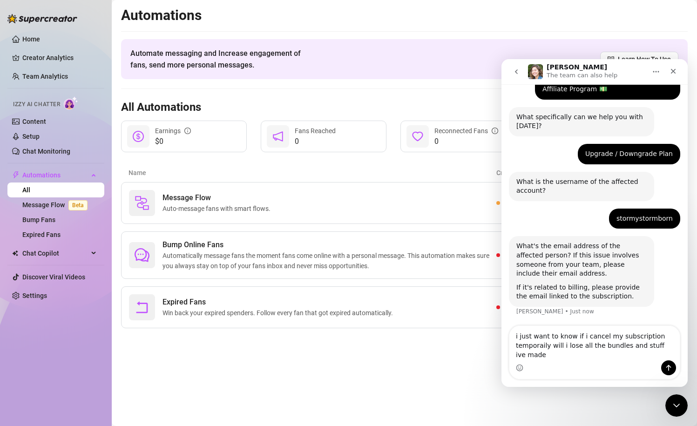
scroll to position [71, 0]
click at [533, 344] on textarea "i just want to know if i cancel my subscription temporaily will i lose all the …" at bounding box center [594, 343] width 170 height 34
type textarea "i just want to know if i cancel my subscription temporarily will i lose all the…"
click at [593, 354] on textarea "i just want to know if i cancel my subscription temporarily will i lose all the…" at bounding box center [594, 343] width 170 height 34
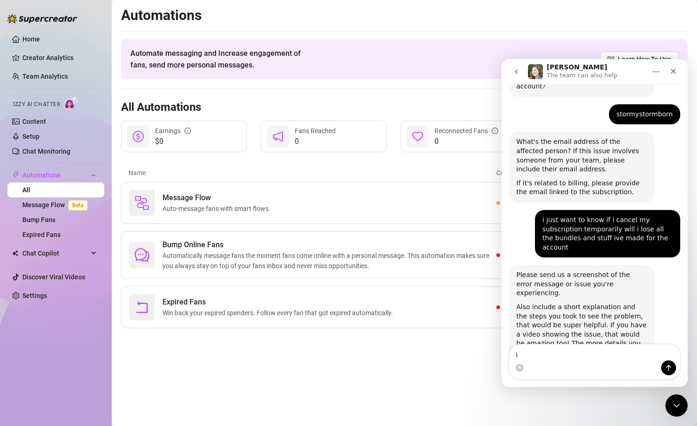
scroll to position [194, 0]
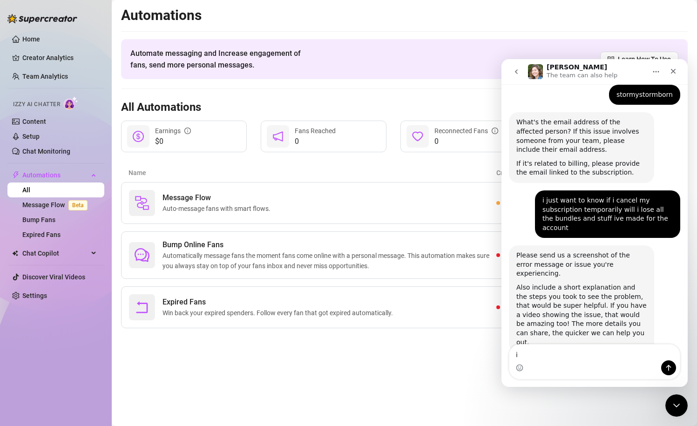
type textarea "i"
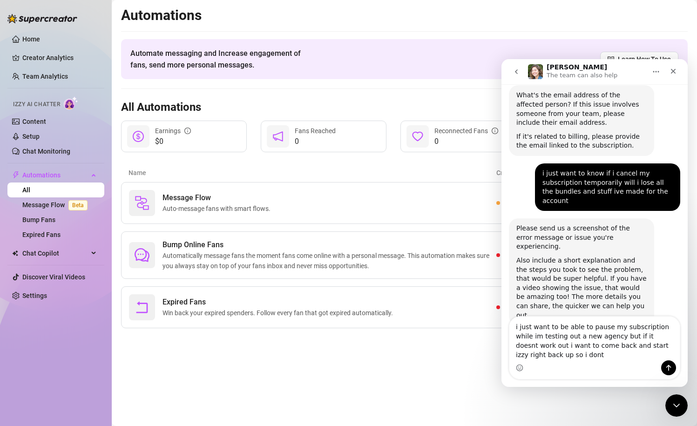
scroll to position [222, 0]
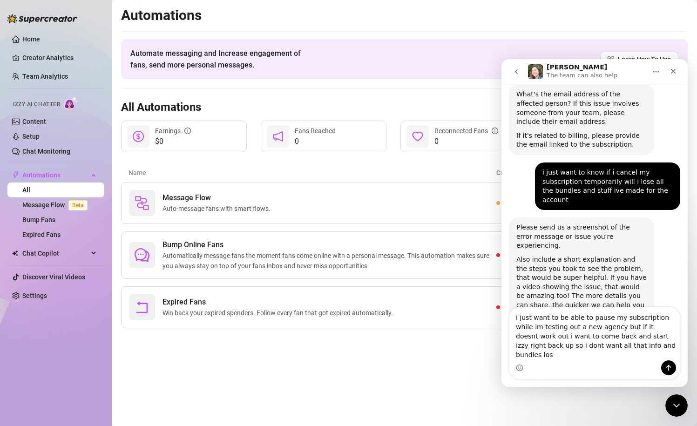
type textarea "i just want to be able to pause my subscription while im testing out a new agen…"
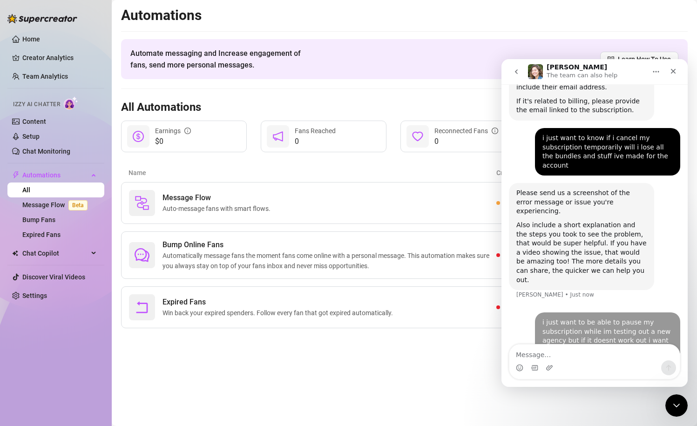
scroll to position [258, 0]
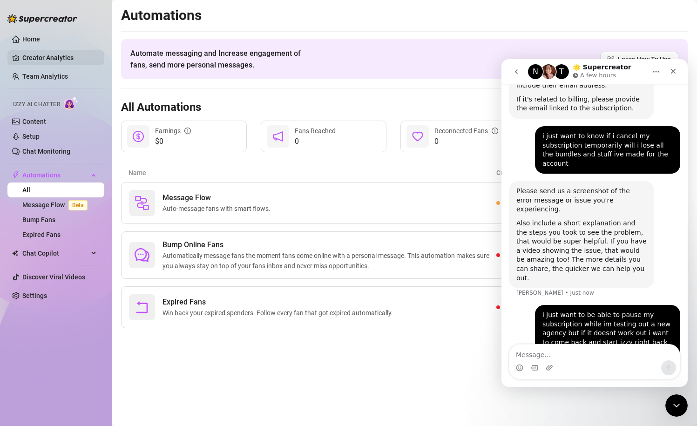
click at [31, 61] on link "Creator Analytics" at bounding box center [59, 57] width 74 height 15
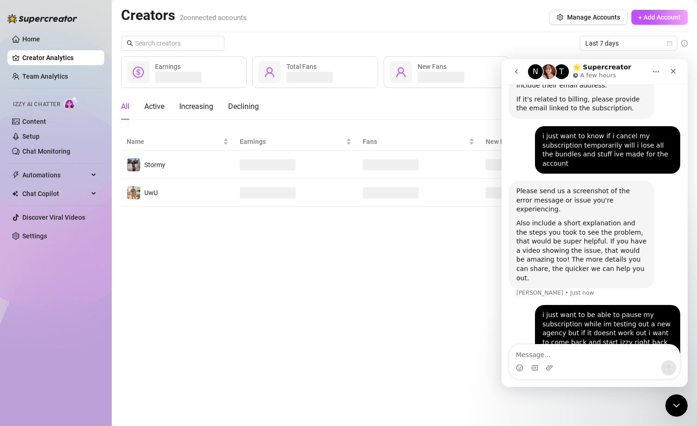
click at [500, 41] on div "Last 7 days" at bounding box center [404, 43] width 566 height 15
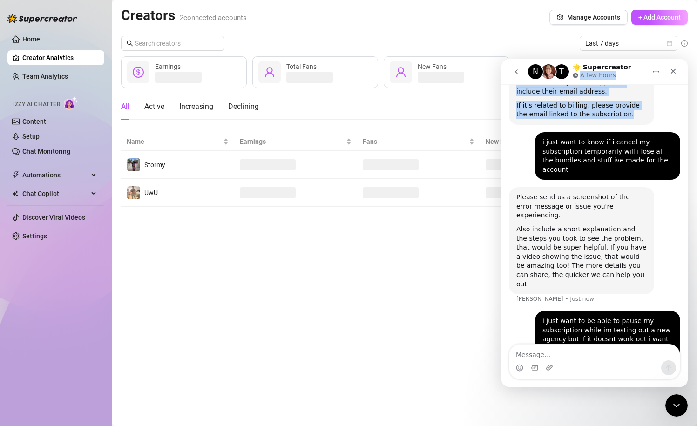
drag, startPoint x: 627, startPoint y: 71, endPoint x: 626, endPoint y: 115, distance: 43.8
click at [626, 113] on div "N T 🌟 Supercreator A few hours Ask us anything, or share your feedback :) Hey, …" at bounding box center [594, 223] width 186 height 328
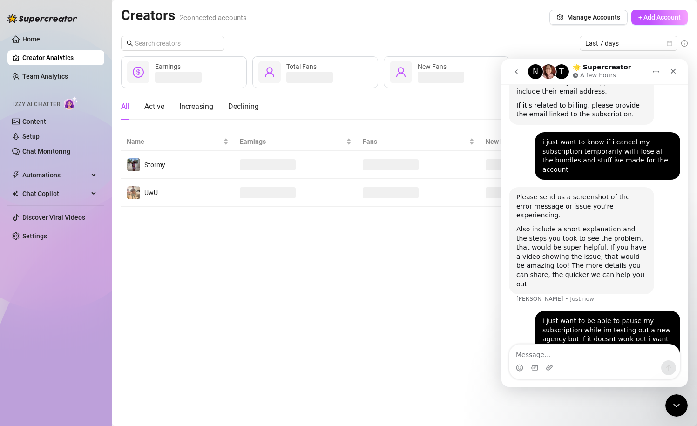
click at [629, 106] on div "If it's related to billing, please provide the email linked to the subscription." at bounding box center [581, 110] width 130 height 18
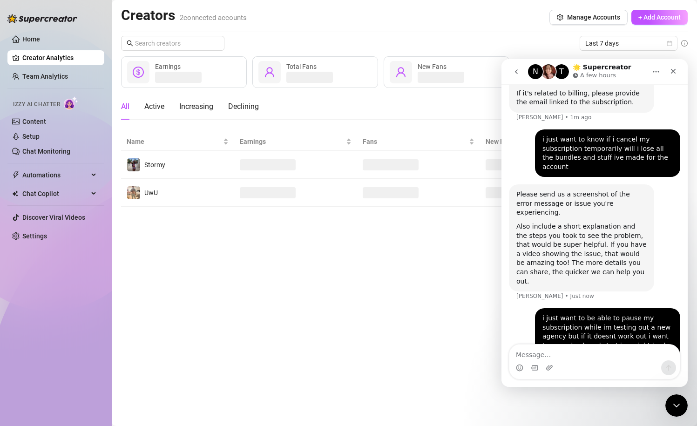
click at [657, 74] on icon "Home" at bounding box center [655, 71] width 7 height 7
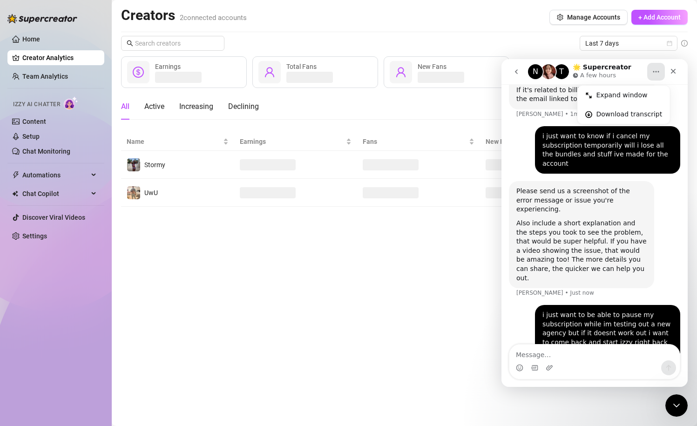
click at [543, 262] on div "Please send us a screenshot of the error message or issue you're experiencing. …" at bounding box center [594, 243] width 171 height 124
click at [675, 405] on icon "Close Intercom Messenger" at bounding box center [675, 404] width 7 height 4
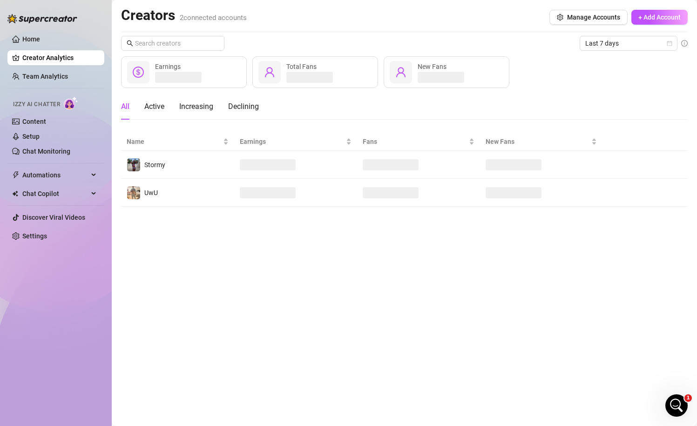
scroll to position [258, 0]
click at [67, 68] on ul "Home Creator Analytics Team Analytics Izzy AI Chatter Content Setup Chat Monito…" at bounding box center [55, 137] width 97 height 219
click at [67, 80] on link "Team Analytics" at bounding box center [45, 76] width 46 height 7
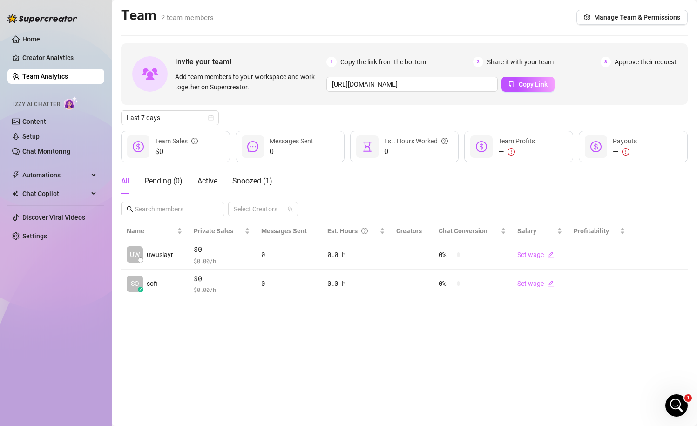
click at [59, 248] on div "Home Creator Analytics Team Analytics Izzy AI Chatter Content Setup Chat Monito…" at bounding box center [55, 209] width 97 height 418
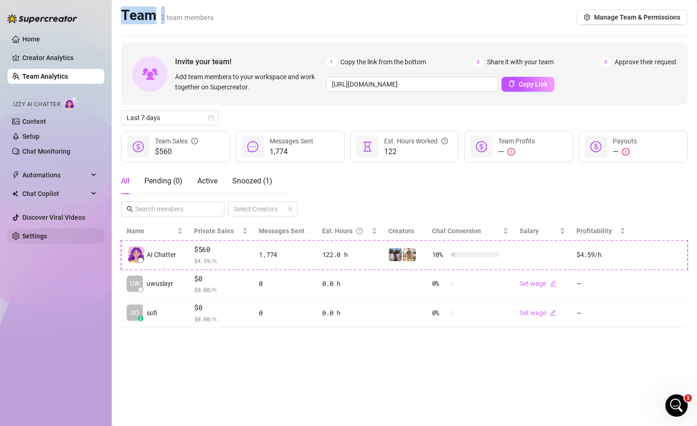
click at [47, 240] on link "Settings" at bounding box center [34, 235] width 25 height 7
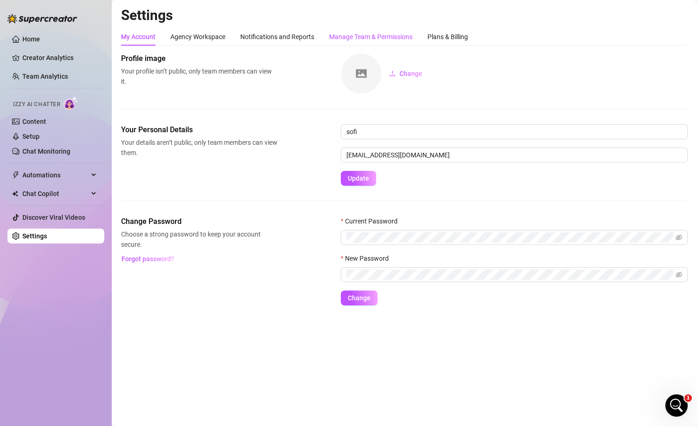
click at [388, 41] on div "Manage Team & Permissions" at bounding box center [370, 37] width 83 height 10
click at [454, 41] on div "Plans & Billing" at bounding box center [447, 37] width 40 height 10
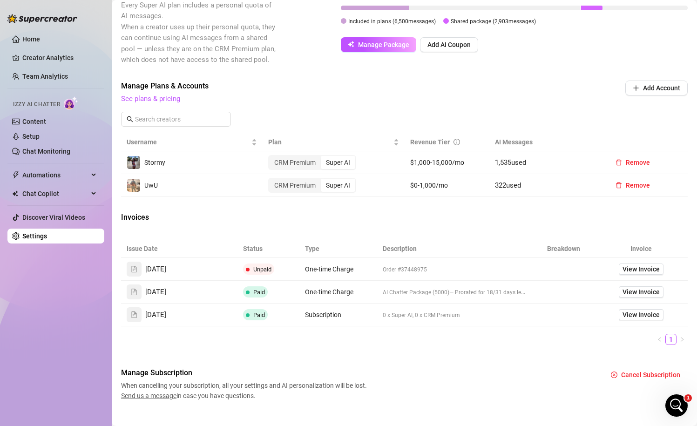
scroll to position [303, 0]
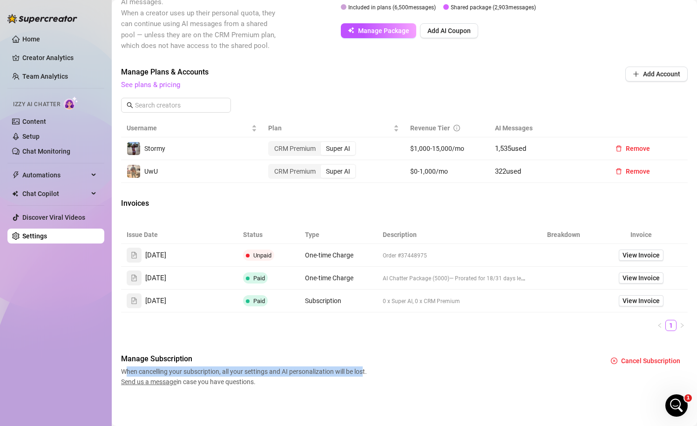
drag, startPoint x: 128, startPoint y: 368, endPoint x: 365, endPoint y: 368, distance: 237.4
click at [365, 368] on span "When cancelling your subscription, all your settings and AI personalization wil…" at bounding box center [245, 376] width 249 height 20
drag, startPoint x: 363, startPoint y: 373, endPoint x: 171, endPoint y: 371, distance: 191.8
click at [171, 371] on span "When cancelling your subscription, all your settings and AI personalization wil…" at bounding box center [245, 376] width 249 height 20
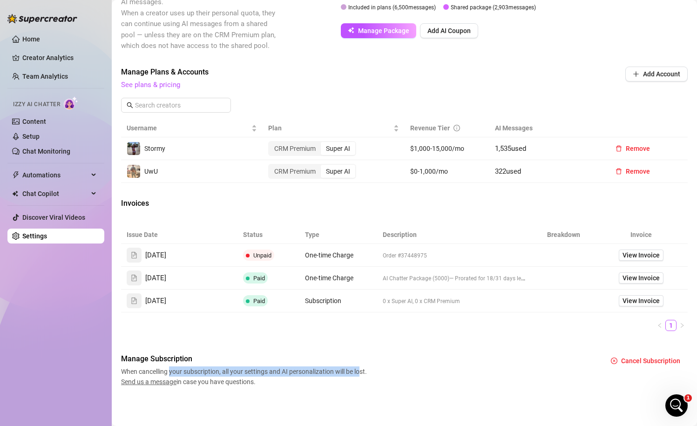
click at [171, 371] on span "When cancelling your subscription, all your settings and AI personalization wil…" at bounding box center [245, 376] width 249 height 20
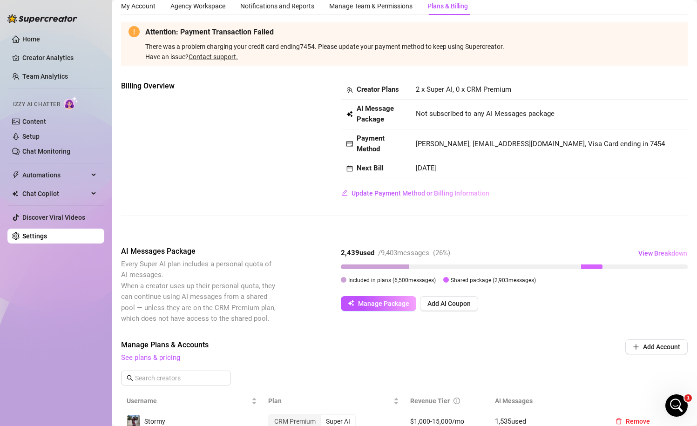
scroll to position [0, 0]
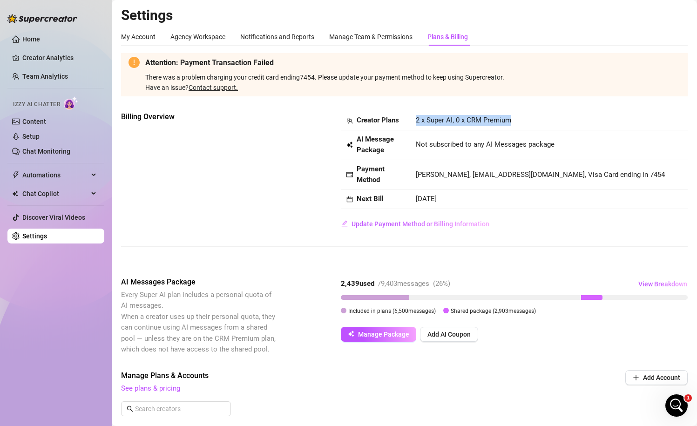
drag, startPoint x: 416, startPoint y: 119, endPoint x: 516, endPoint y: 120, distance: 100.1
click at [516, 120] on td "2 x Super AI, 0 x CRM Premium" at bounding box center [548, 120] width 277 height 19
click at [516, 122] on td "2 x Super AI, 0 x CRM Premium" at bounding box center [548, 120] width 277 height 19
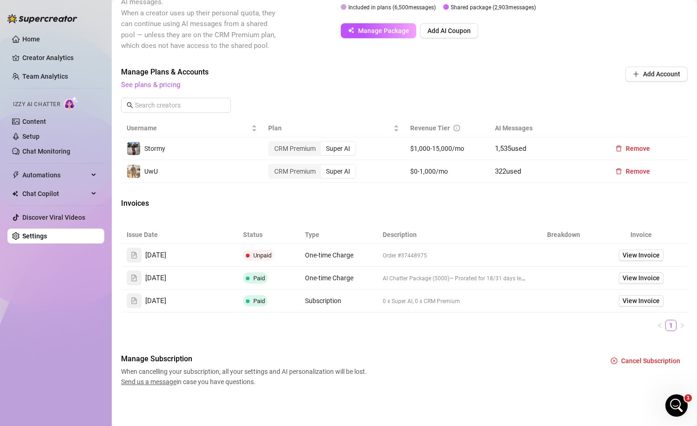
scroll to position [282, 0]
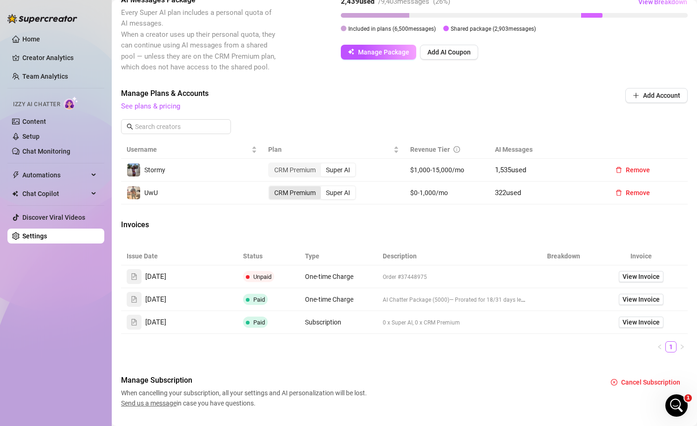
click at [297, 199] on div "CRM Premium" at bounding box center [295, 192] width 52 height 13
click at [271, 188] on input "CRM Premium" at bounding box center [271, 188] width 0 height 0
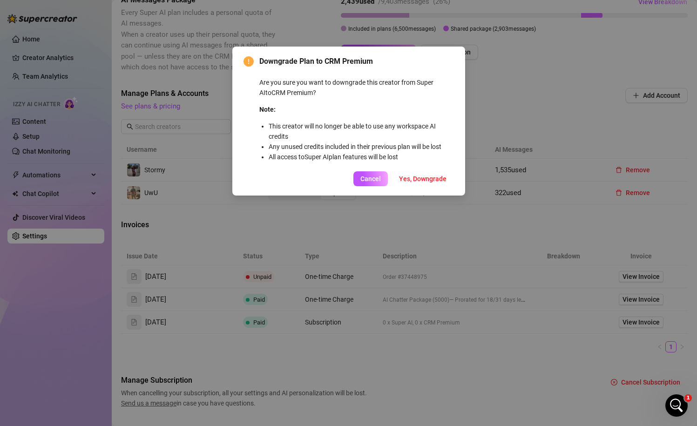
click at [465, 52] on div "Downgrade Plan to CRM Premium Are you sure you want to downgrade this creator f…" at bounding box center [348, 213] width 697 height 426
click at [373, 180] on span "Cancel" at bounding box center [370, 178] width 20 height 7
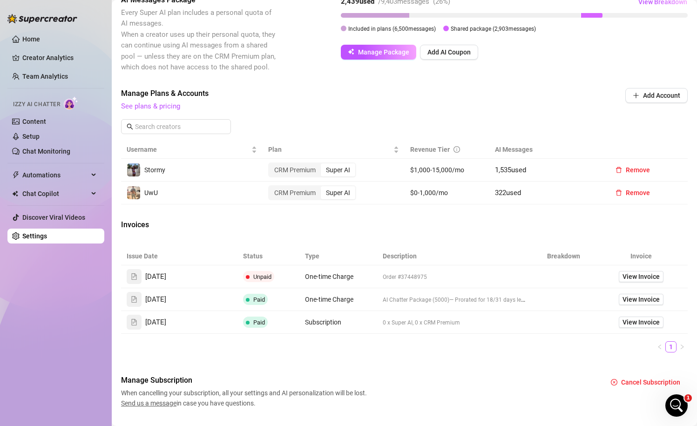
scroll to position [0, 0]
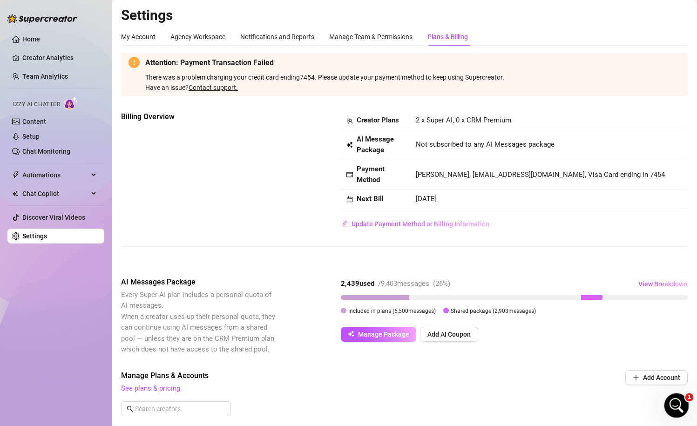
drag, startPoint x: 667, startPoint y: 415, endPoint x: 2, endPoint y: 18, distance: 774.0
click at [667, 415] on div "1" at bounding box center [676, 405] width 25 height 25
click at [682, 405] on div "Open Intercom Messenger" at bounding box center [675, 404] width 31 height 31
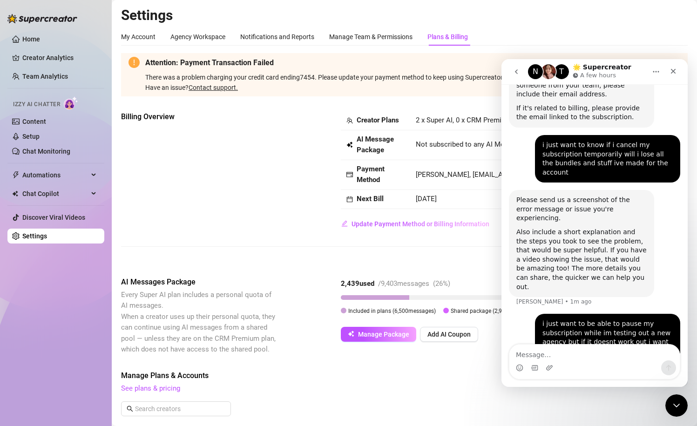
scroll to position [258, 0]
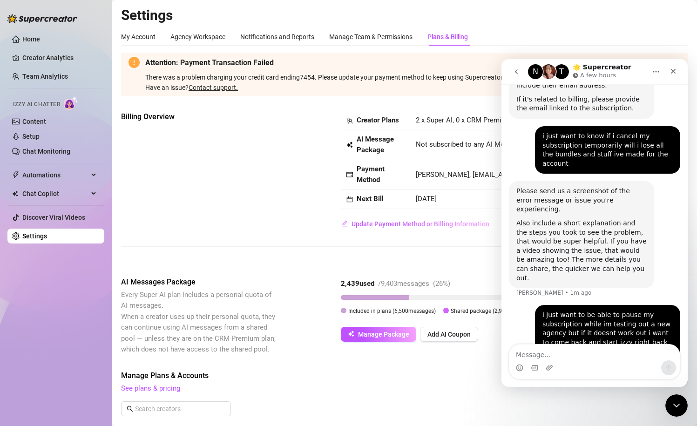
click at [486, 101] on div "Attention: Payment Transaction Failed There was a problem charging your credit …" at bounding box center [404, 371] width 566 height 637
click at [567, 351] on textarea "Message…" at bounding box center [594, 352] width 170 height 16
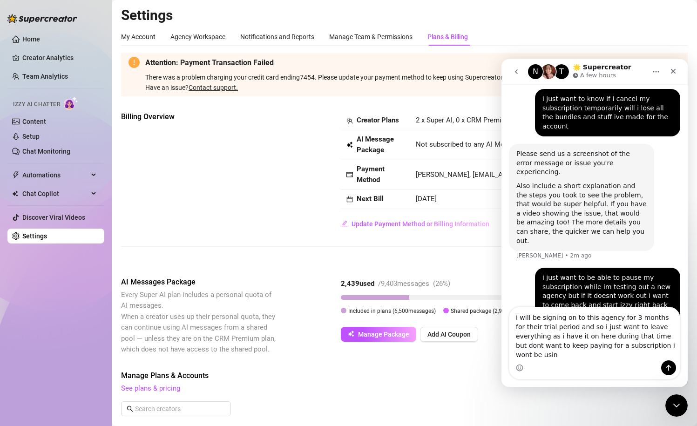
scroll to position [296, 0]
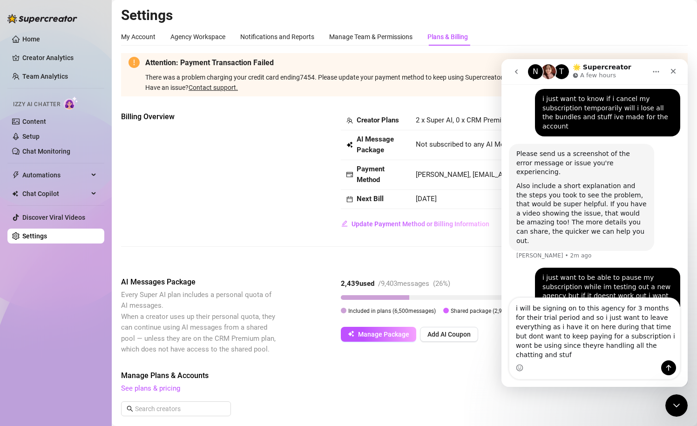
type textarea "i will be signing on to this agency for 3 months for their trial period and so …"
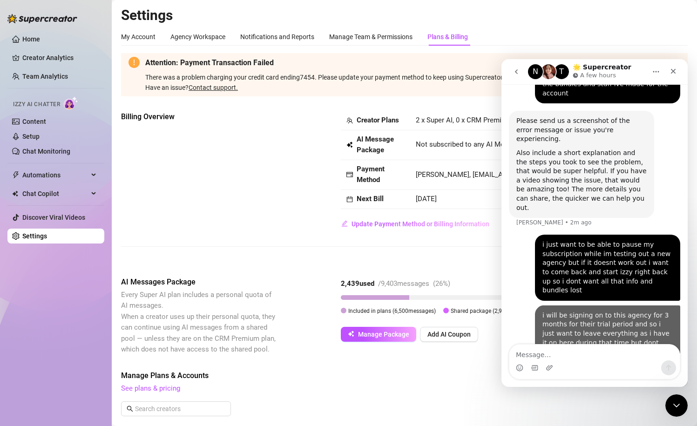
scroll to position [334, 0]
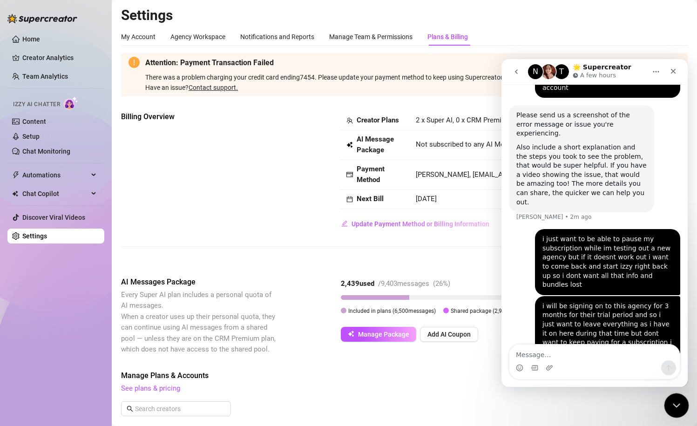
click at [680, 409] on icon "Close Intercom Messenger" at bounding box center [674, 403] width 11 height 11
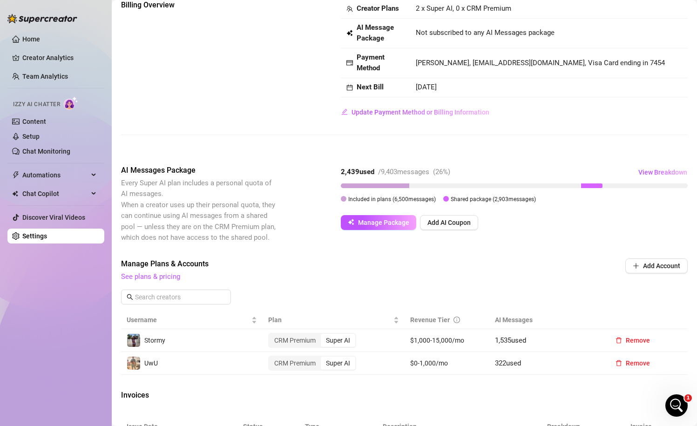
scroll to position [0, 0]
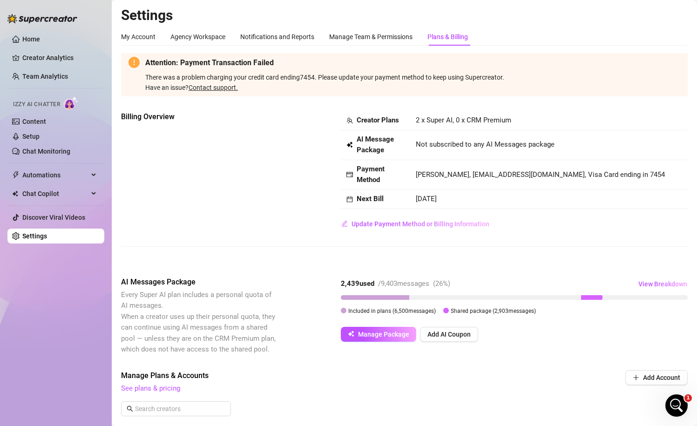
click at [135, 49] on div "My Account Agency Workspace Notifications and Reports Manage Team & Permissions…" at bounding box center [404, 359] width 566 height 662
click at [135, 40] on div "My Account" at bounding box center [138, 37] width 34 height 10
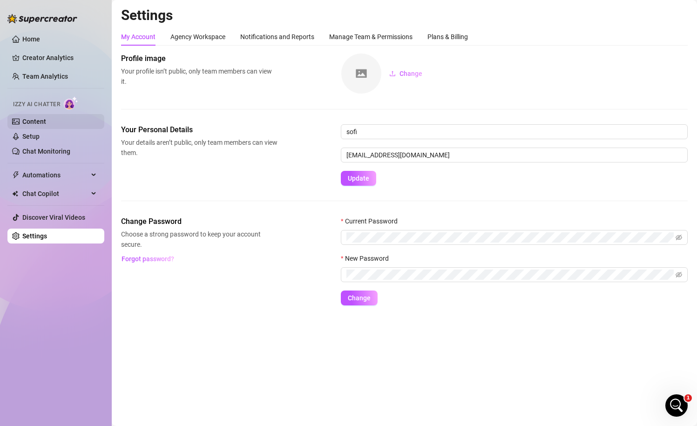
click at [46, 118] on link "Content" at bounding box center [34, 121] width 24 height 7
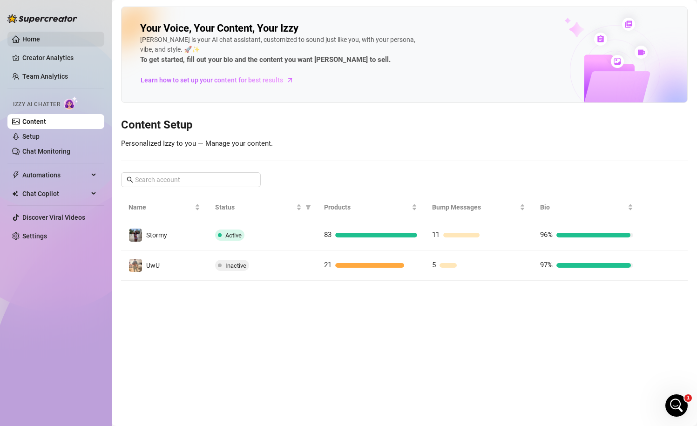
click at [40, 39] on link "Home" at bounding box center [31, 38] width 18 height 7
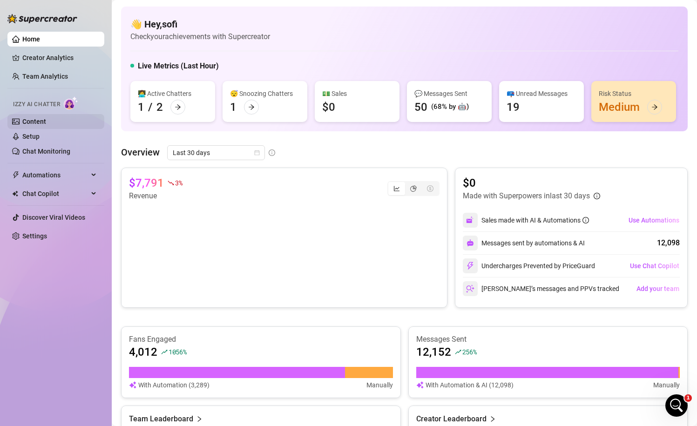
click at [46, 121] on link "Content" at bounding box center [34, 121] width 24 height 7
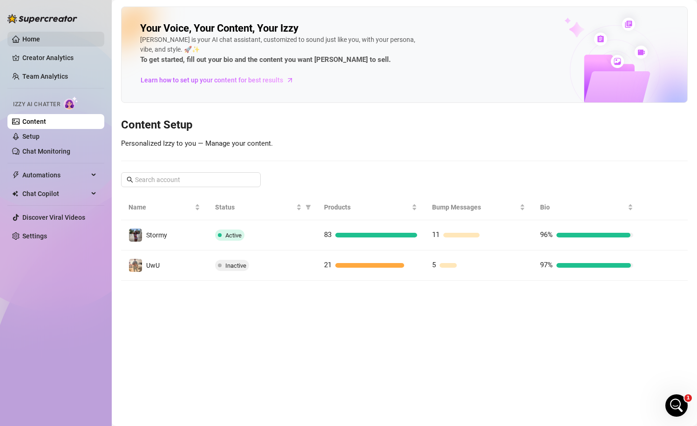
click at [40, 43] on link "Home" at bounding box center [31, 38] width 18 height 7
